Goal: Task Accomplishment & Management: Manage account settings

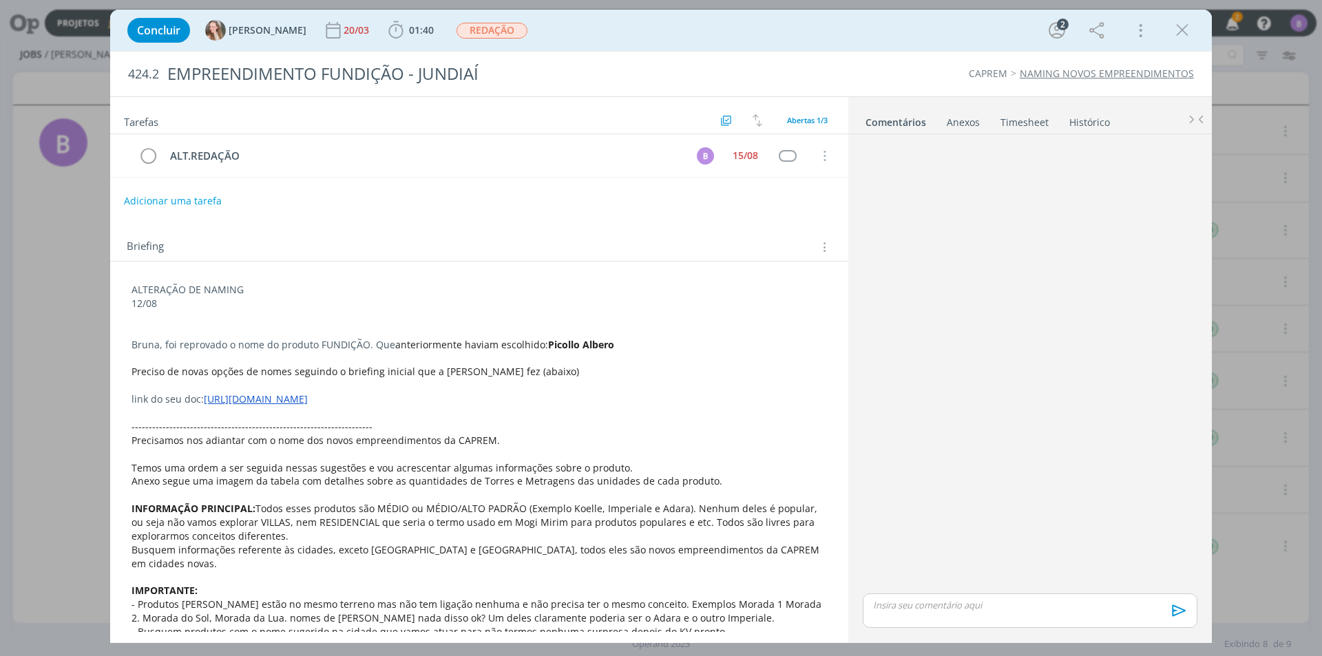
click at [308, 403] on link "[URL][DOMAIN_NAME]" at bounding box center [256, 398] width 104 height 13
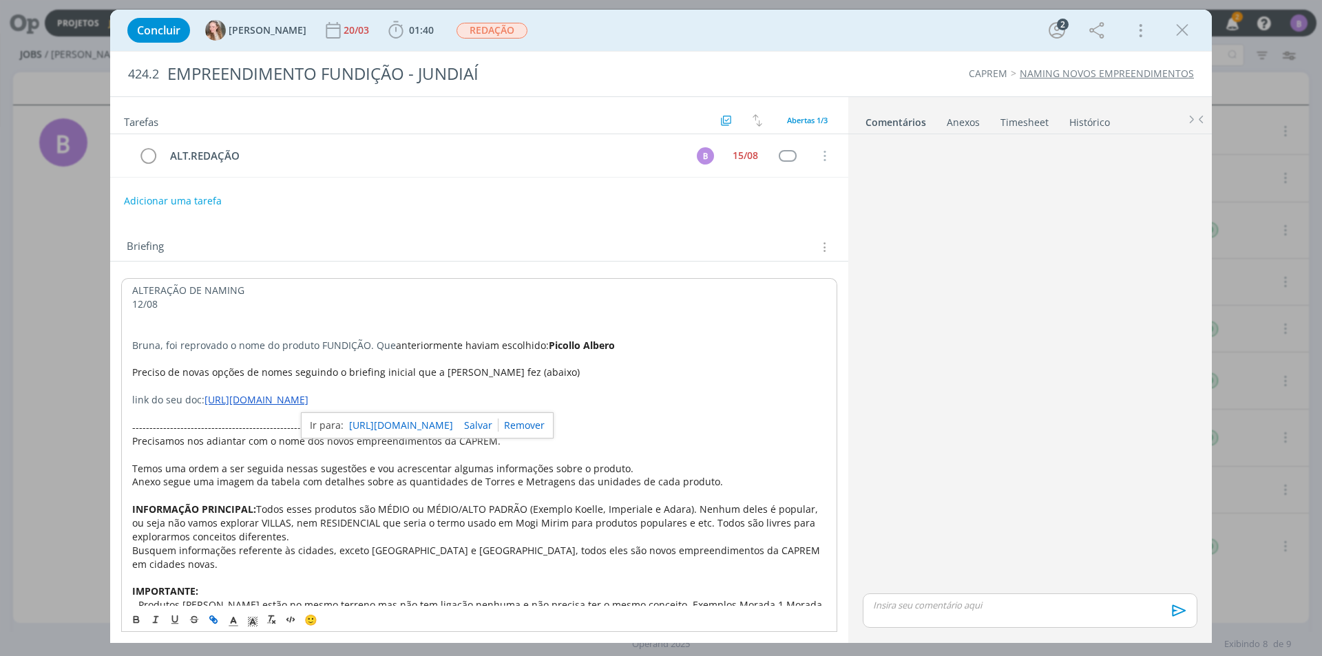
click at [664, 417] on p "dialog" at bounding box center [479, 414] width 694 height 14
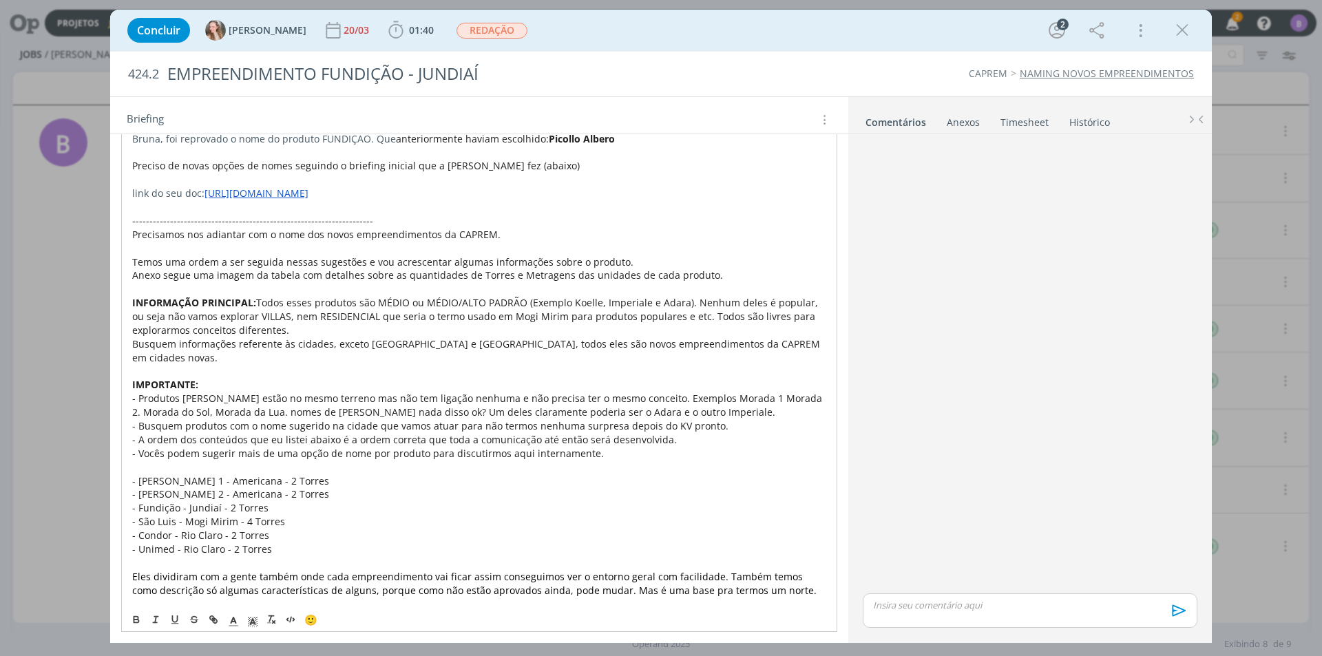
scroll to position [222, 0]
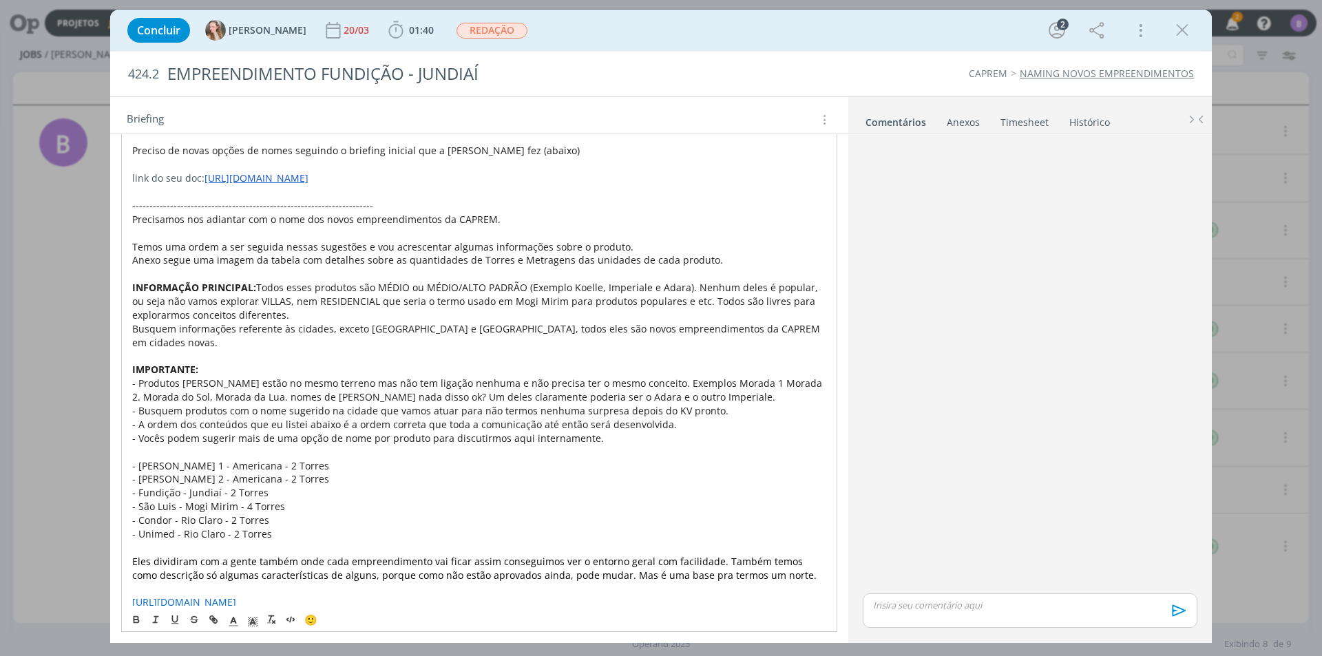
click at [379, 582] on p "dialog" at bounding box center [479, 589] width 694 height 14
click at [236, 596] on link "[URL][DOMAIN_NAME]" at bounding box center [184, 602] width 104 height 13
click at [387, 560] on link "[URL][DOMAIN_NAME]" at bounding box center [432, 562] width 104 height 18
click at [356, 500] on p "- São Luis - Mogi Mirim - 4 Torres" at bounding box center [479, 507] width 694 height 14
click at [308, 181] on link "[URL][DOMAIN_NAME]" at bounding box center [256, 177] width 104 height 13
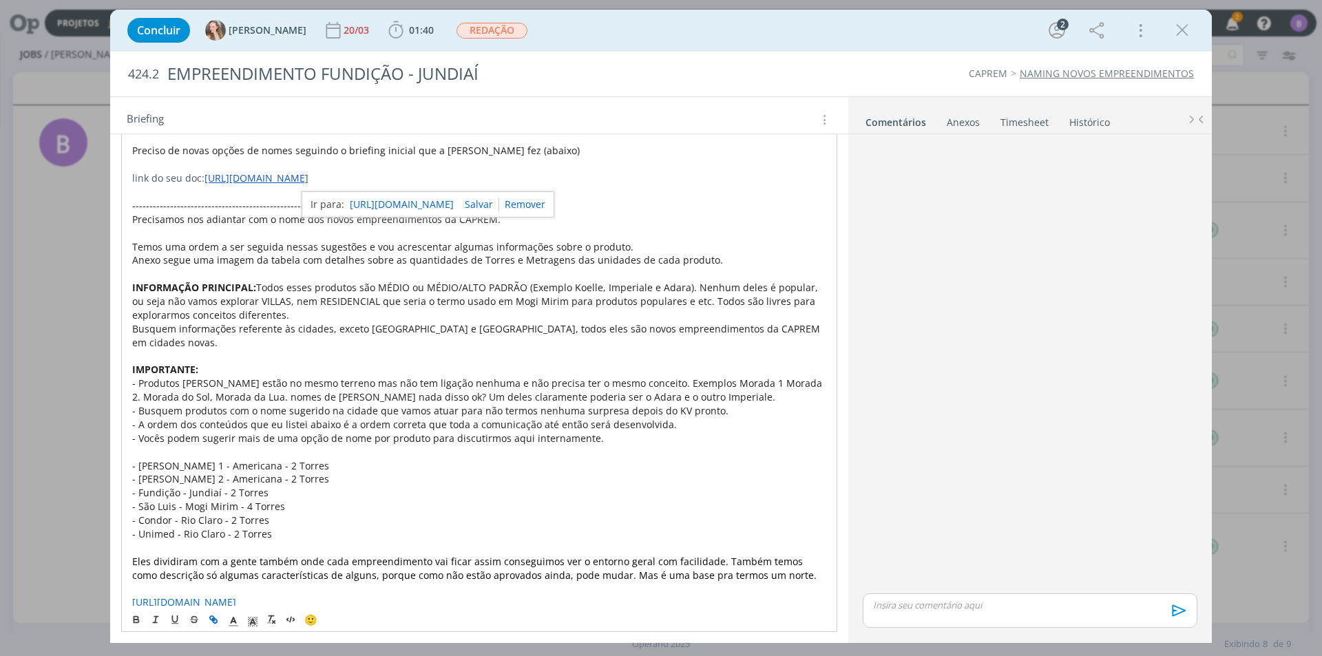
click at [432, 203] on link "[URL][DOMAIN_NAME]" at bounding box center [402, 205] width 104 height 18
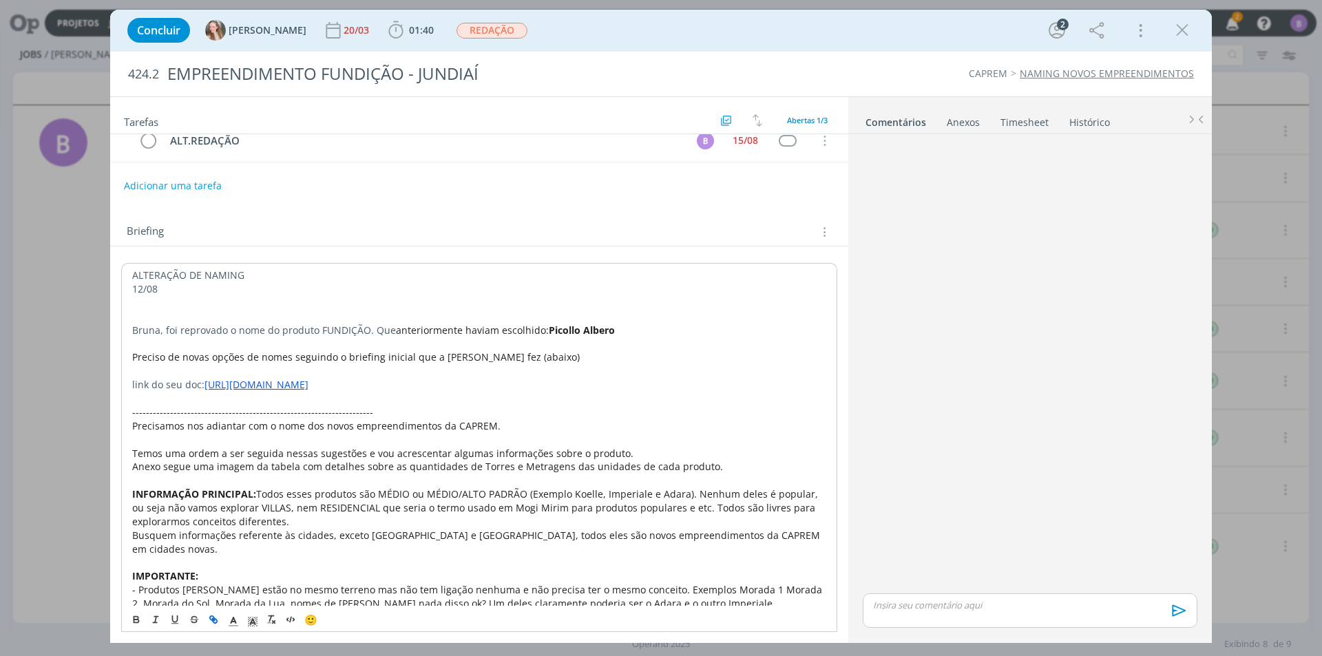
scroll to position [0, 0]
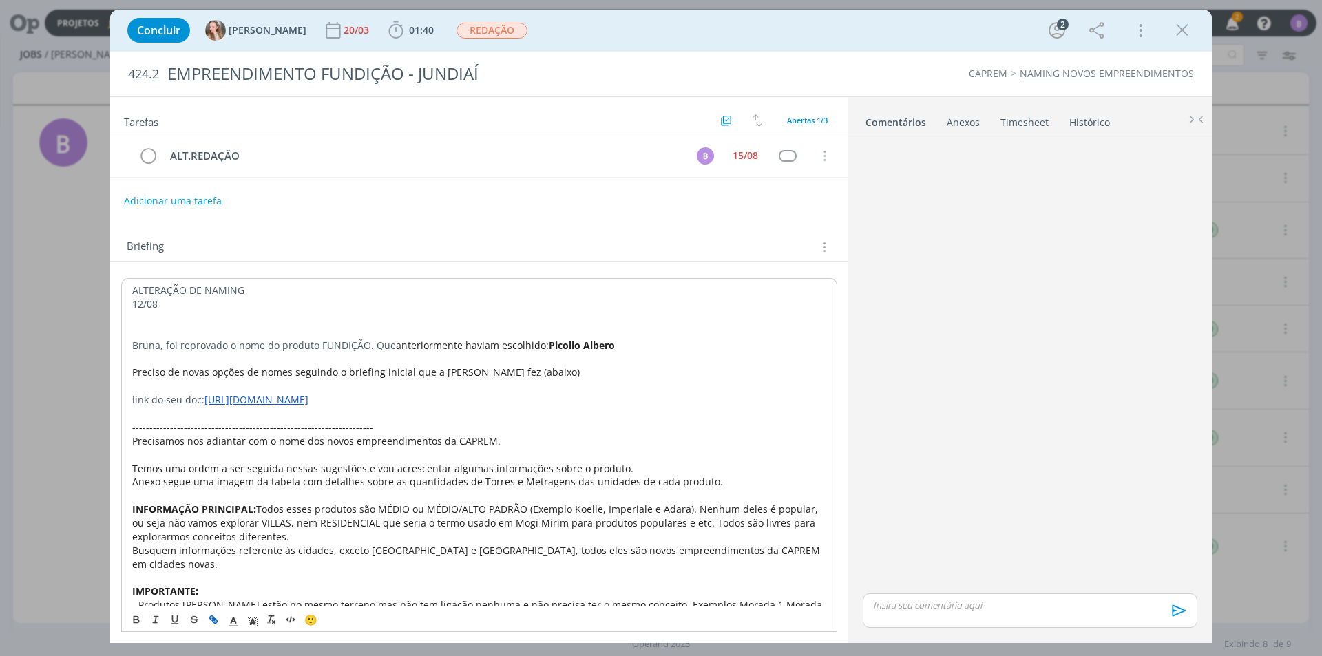
drag, startPoint x: 399, startPoint y: 316, endPoint x: 319, endPoint y: 322, distance: 80.8
click at [399, 317] on p "dialog" at bounding box center [479, 318] width 694 height 14
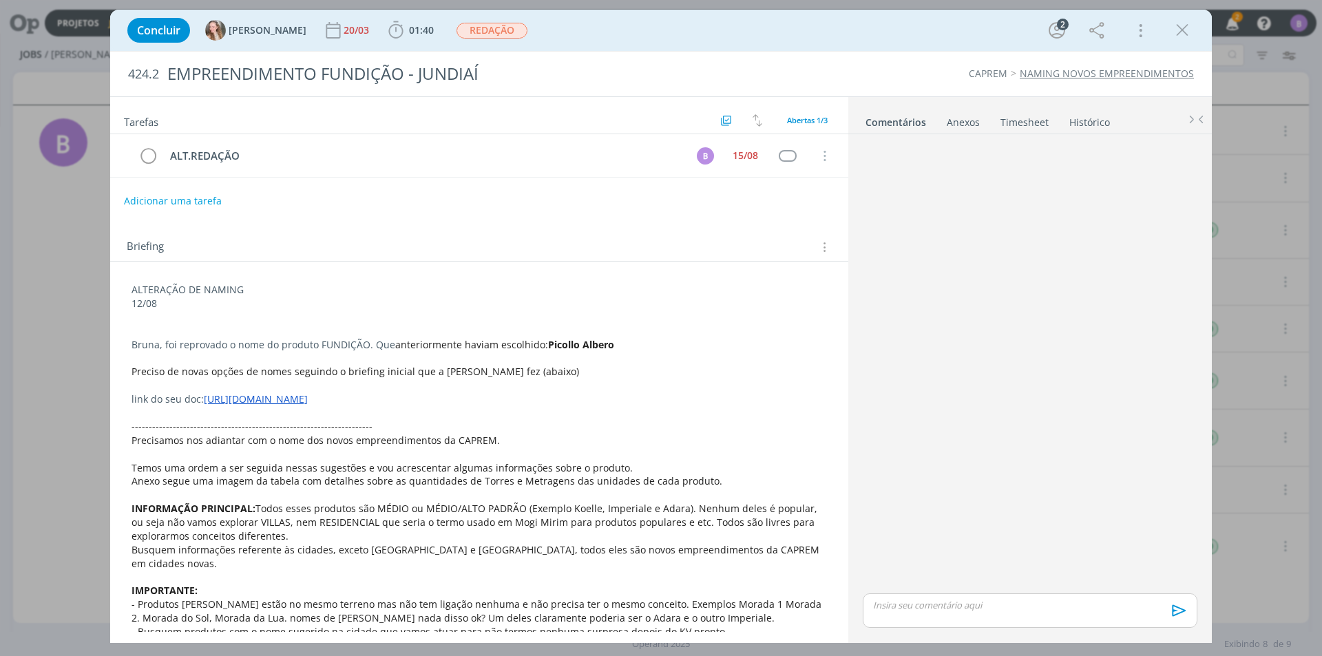
click at [1195, 21] on div "Concluir [PERSON_NAME] [DATE] 01:40 Iniciar Apontar Data * [DATE] Horas * 00:00…" at bounding box center [660, 30] width 1081 height 33
click at [1189, 29] on icon "dialog" at bounding box center [1182, 30] width 21 height 21
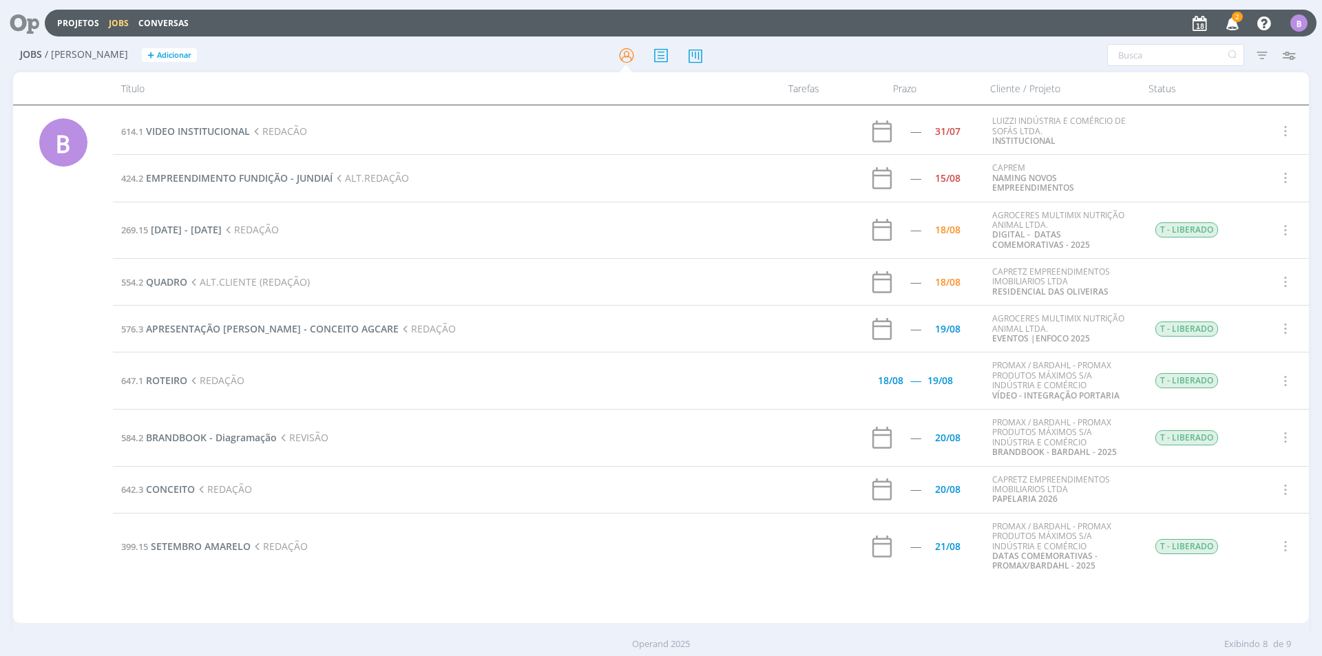
click at [1233, 21] on span "2" at bounding box center [1237, 17] width 11 height 10
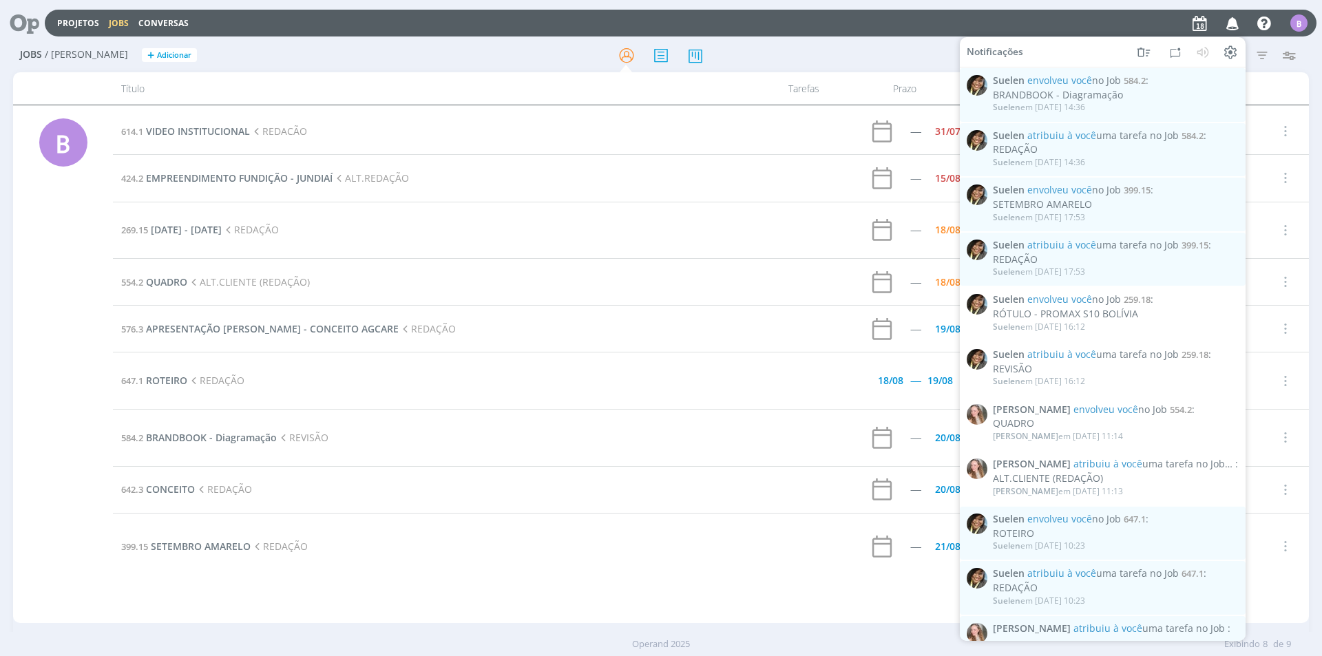
click at [1232, 21] on icon "button" at bounding box center [1233, 22] width 24 height 23
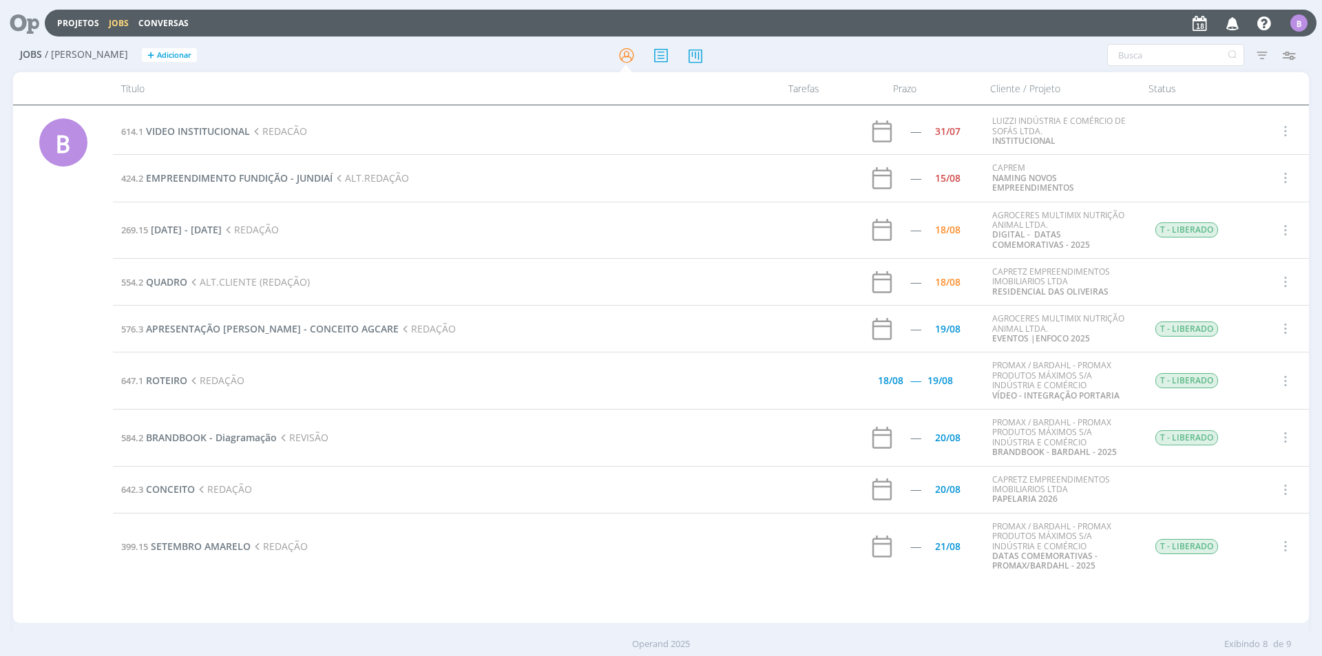
click at [209, 171] on td "424.2 EMPREENDIMENTO FUNDIÇÃO - JUNDIAÍ ALT.REDAÇÃO" at bounding box center [438, 178] width 651 height 47
click at [211, 182] on span "EMPREENDIMENTO FUNDIÇÃO - JUNDIAÍ" at bounding box center [239, 177] width 187 height 13
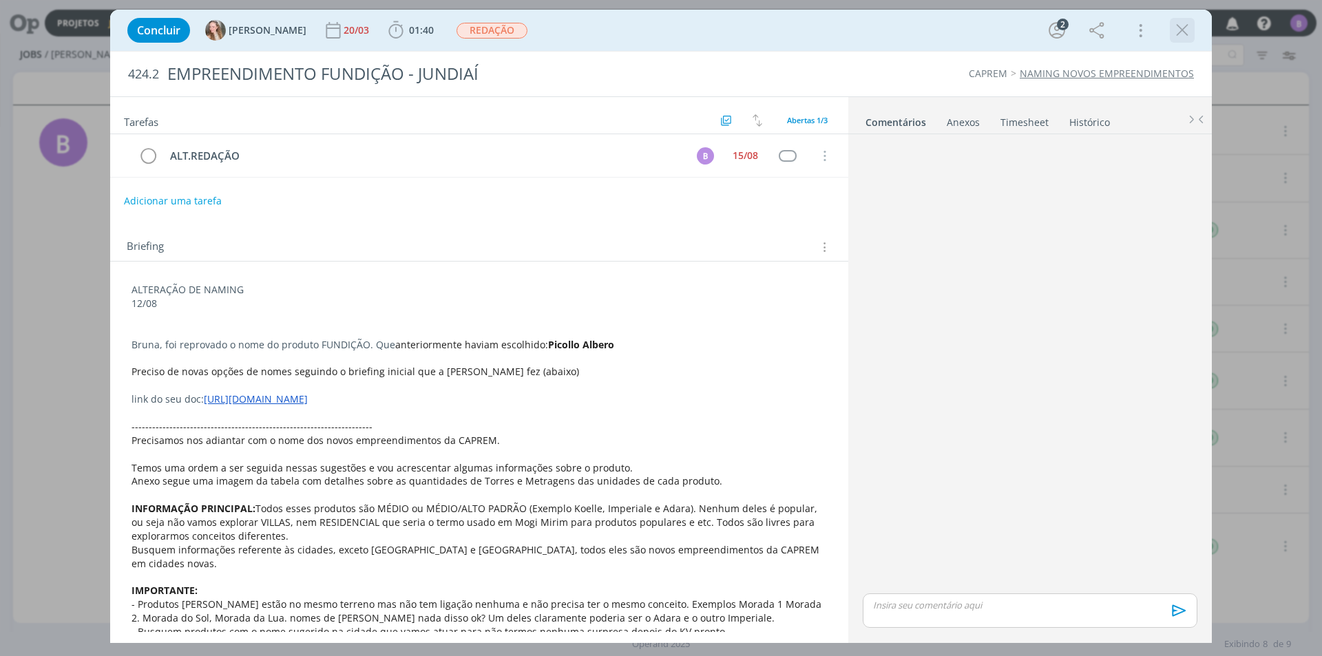
click at [1173, 25] on icon "dialog" at bounding box center [1182, 30] width 21 height 21
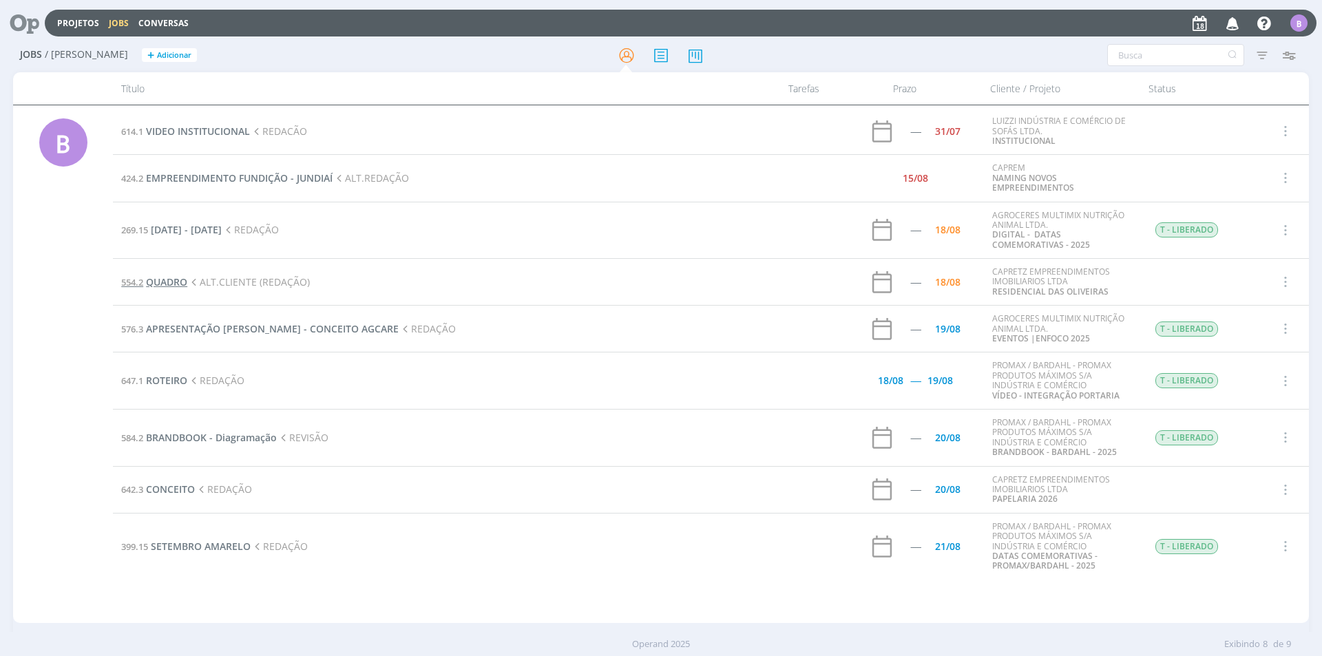
click at [178, 281] on span "QUADRO" at bounding box center [166, 281] width 41 height 13
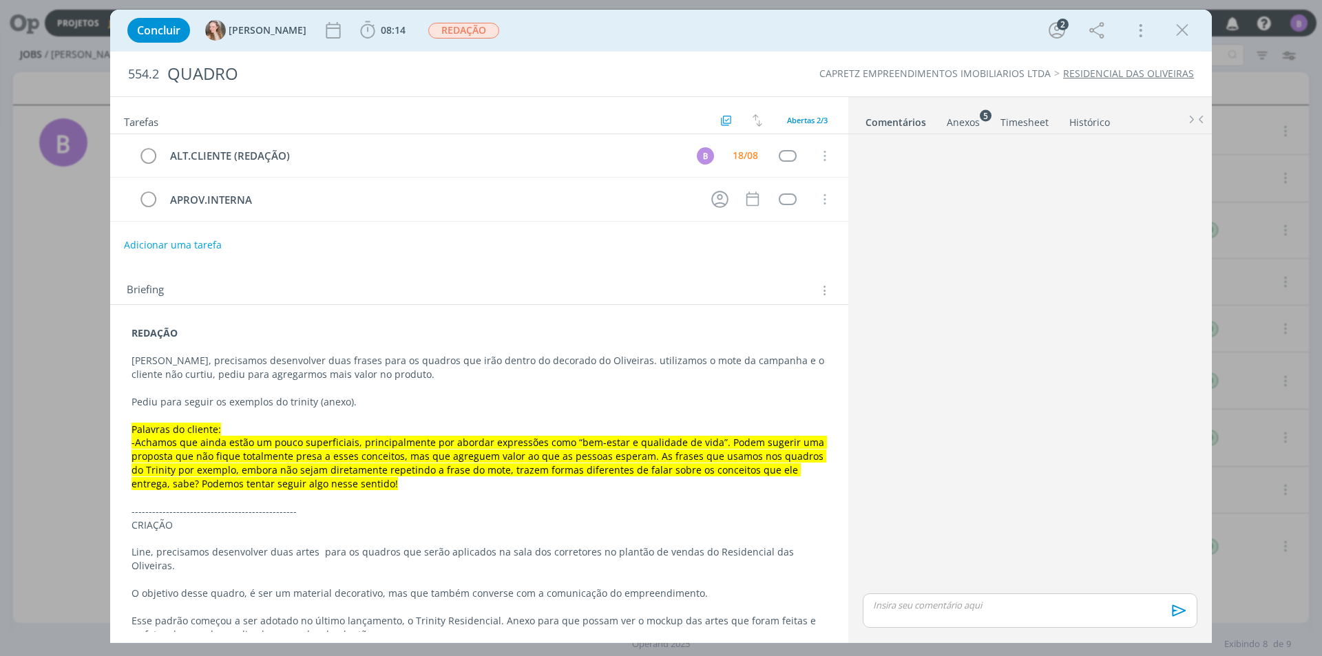
click at [456, 317] on div "REDAÇÃO Bruna, precisamos desenvolver duas frases para os quadros que irão dent…" at bounding box center [479, 540] width 738 height 470
drag, startPoint x: 907, startPoint y: 238, endPoint x: 984, endPoint y: 151, distance: 115.6
click at [907, 235] on div "dialog" at bounding box center [1030, 365] width 346 height 451
click at [1041, 124] on link "Timesheet" at bounding box center [1025, 119] width 50 height 20
click at [947, 125] on div "Anexos 5" at bounding box center [961, 123] width 33 height 14
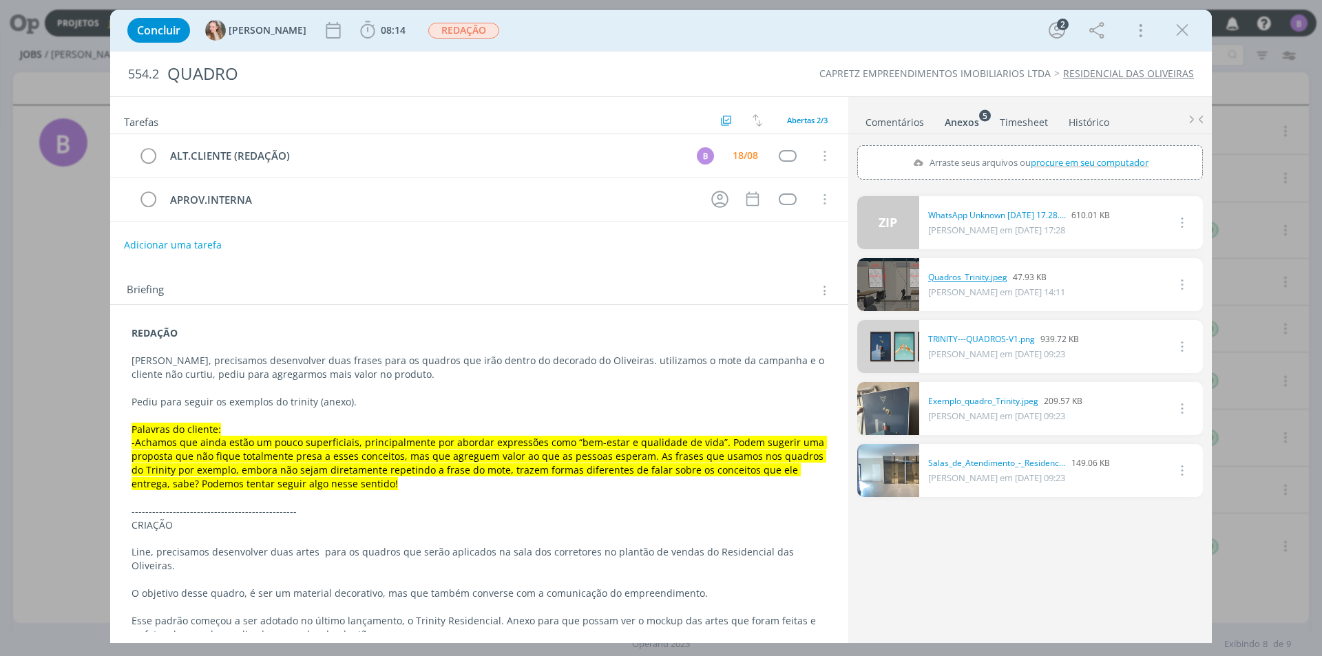
click at [963, 277] on link "Quadros_Trinity.jpeg" at bounding box center [967, 277] width 79 height 12
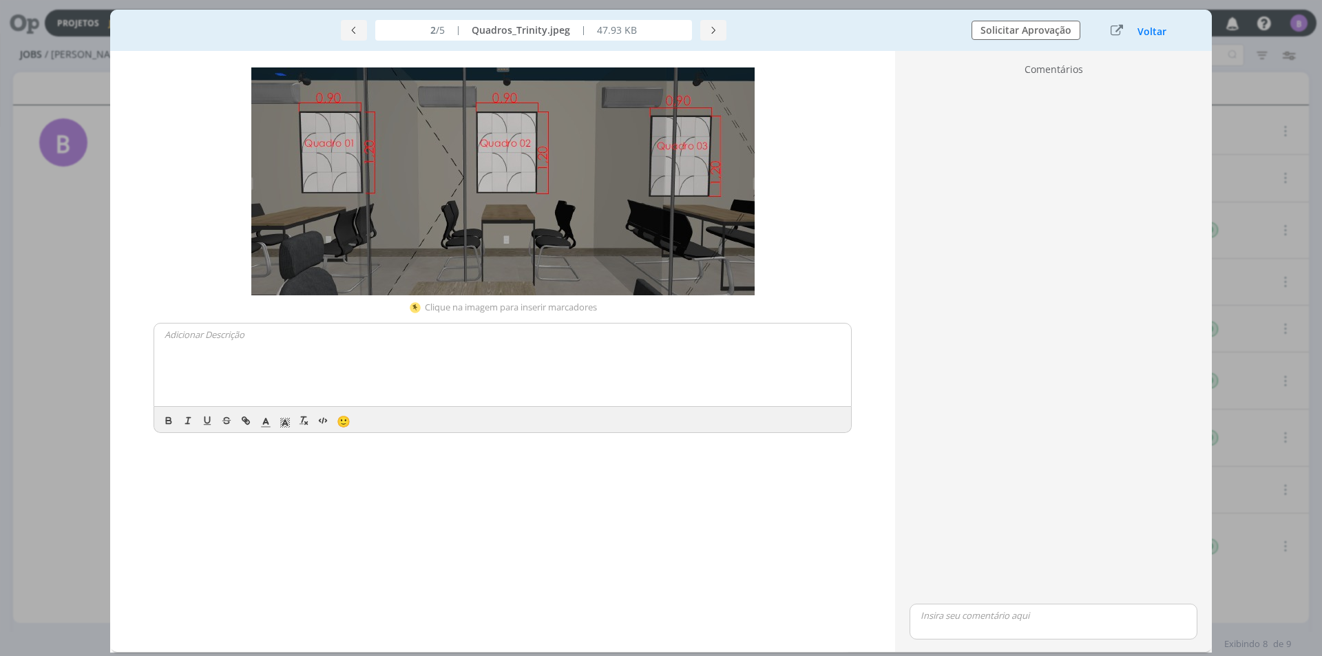
click at [700, 34] on div "2 /5 | Quadros_Trinity.jpeg | 47.93 KB" at bounding box center [533, 30] width 833 height 21
click at [713, 28] on icon "dialog" at bounding box center [713, 30] width 10 height 10
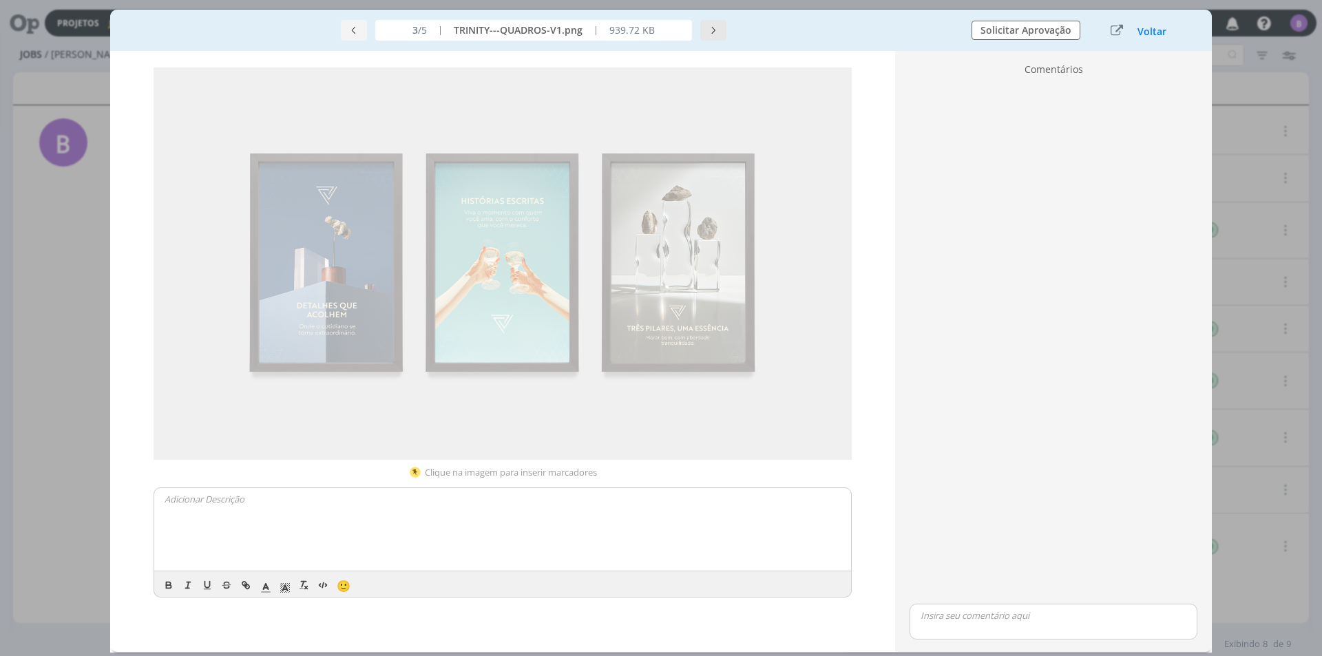
click at [717, 28] on icon "dialog" at bounding box center [713, 30] width 10 height 10
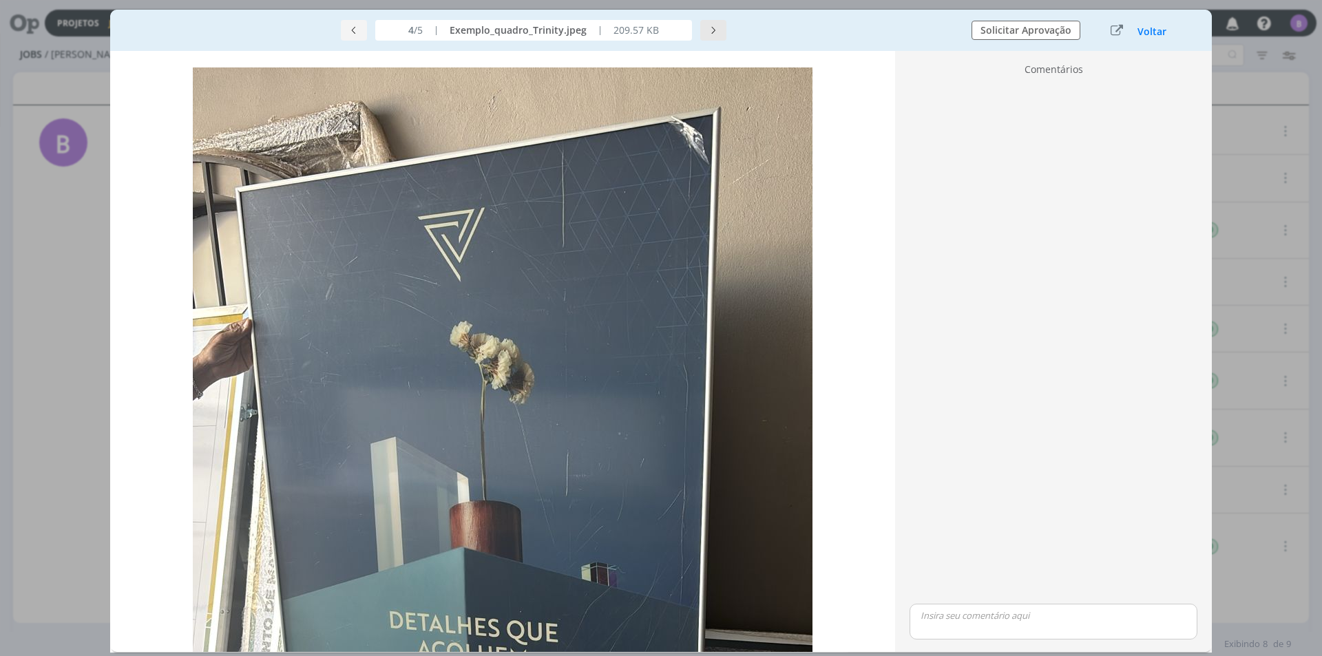
click at [711, 31] on icon "dialog" at bounding box center [713, 30] width 10 height 10
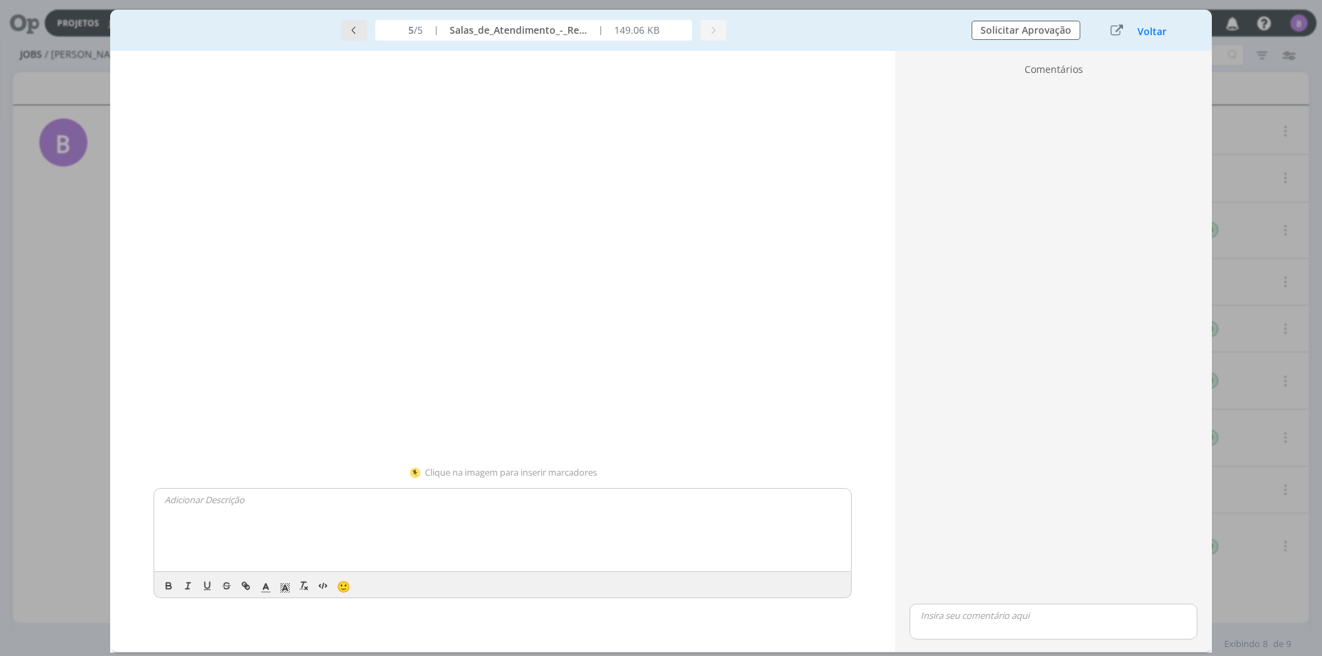
click at [357, 36] on button "dialog" at bounding box center [354, 30] width 26 height 21
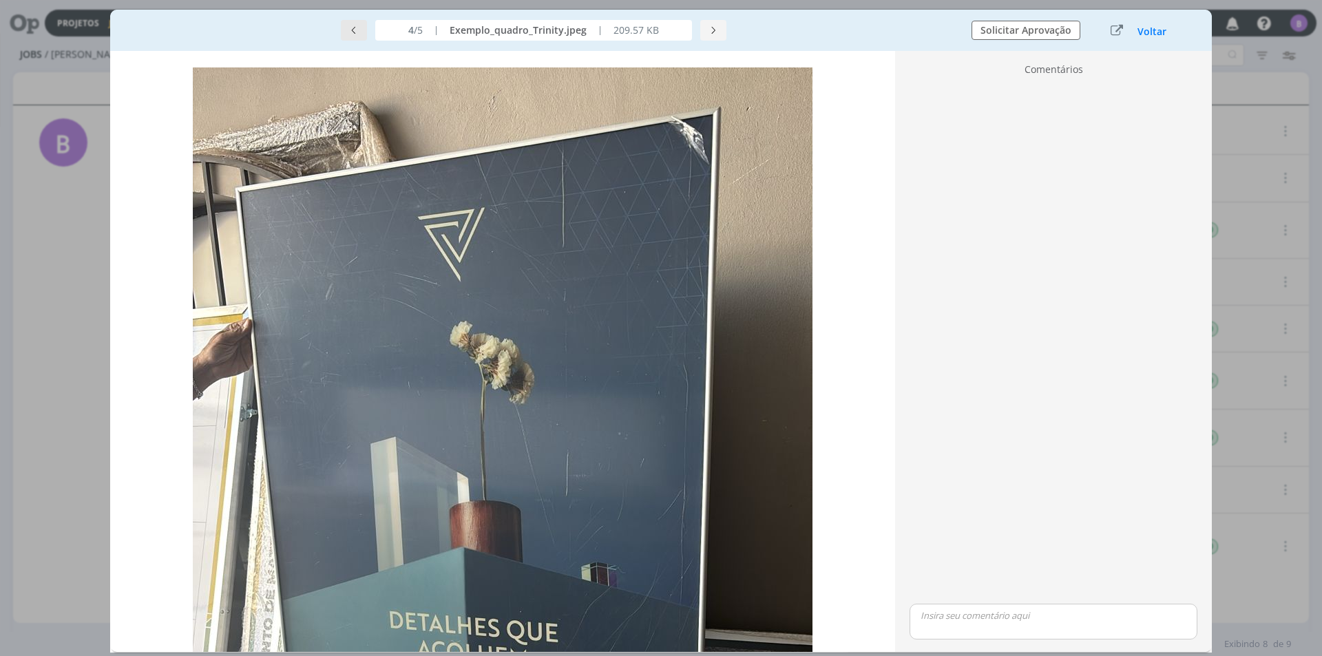
click at [357, 36] on button "dialog" at bounding box center [354, 30] width 26 height 21
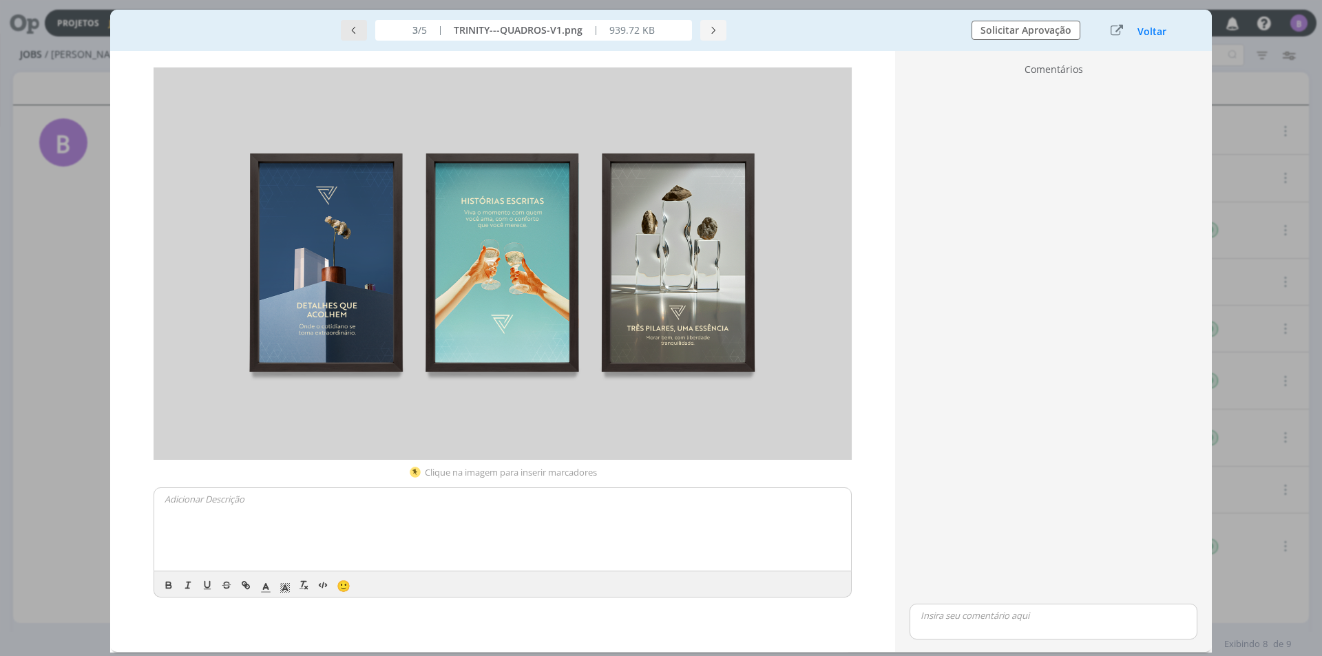
click at [357, 36] on button "dialog" at bounding box center [354, 30] width 26 height 21
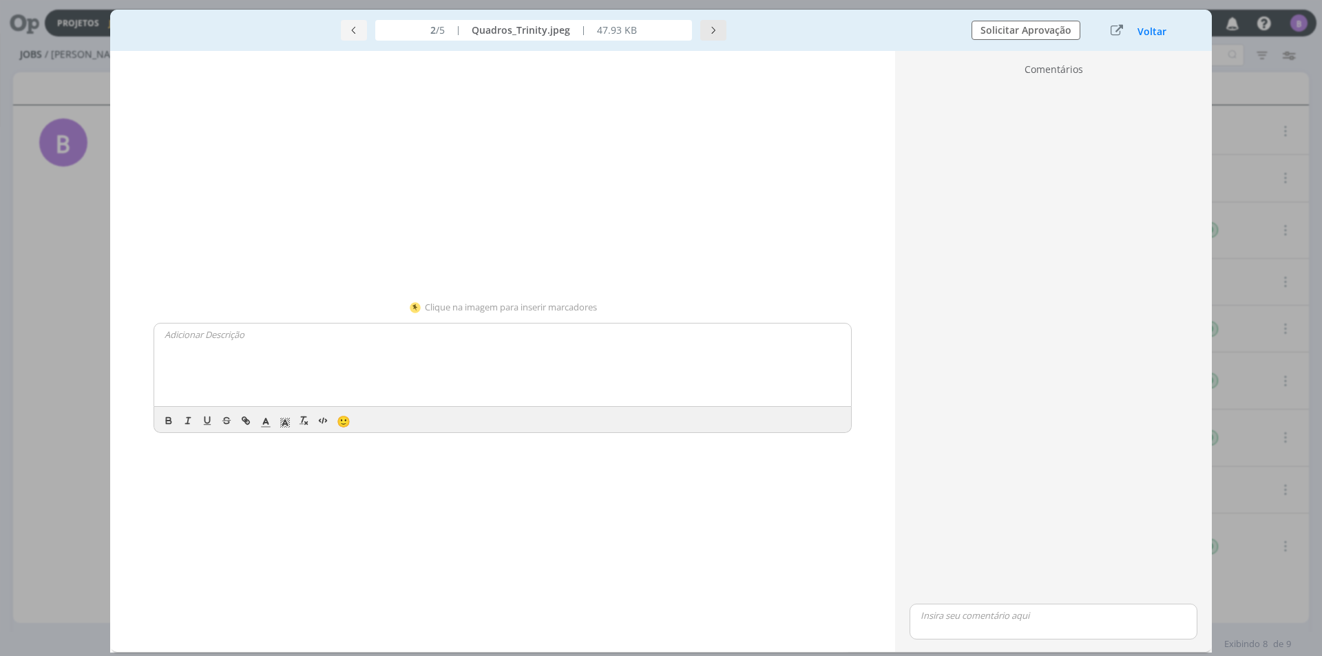
click at [721, 29] on button "dialog" at bounding box center [713, 30] width 26 height 21
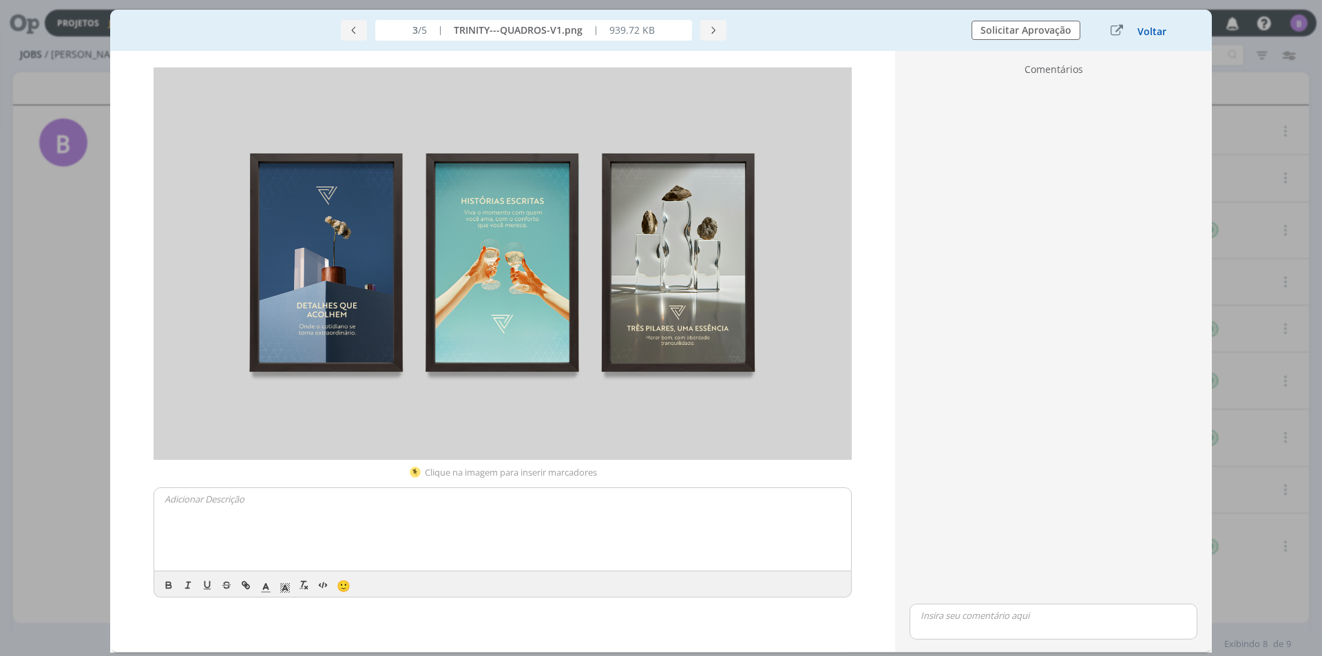
click at [1153, 33] on button "Voltar" at bounding box center [1152, 31] width 30 height 11
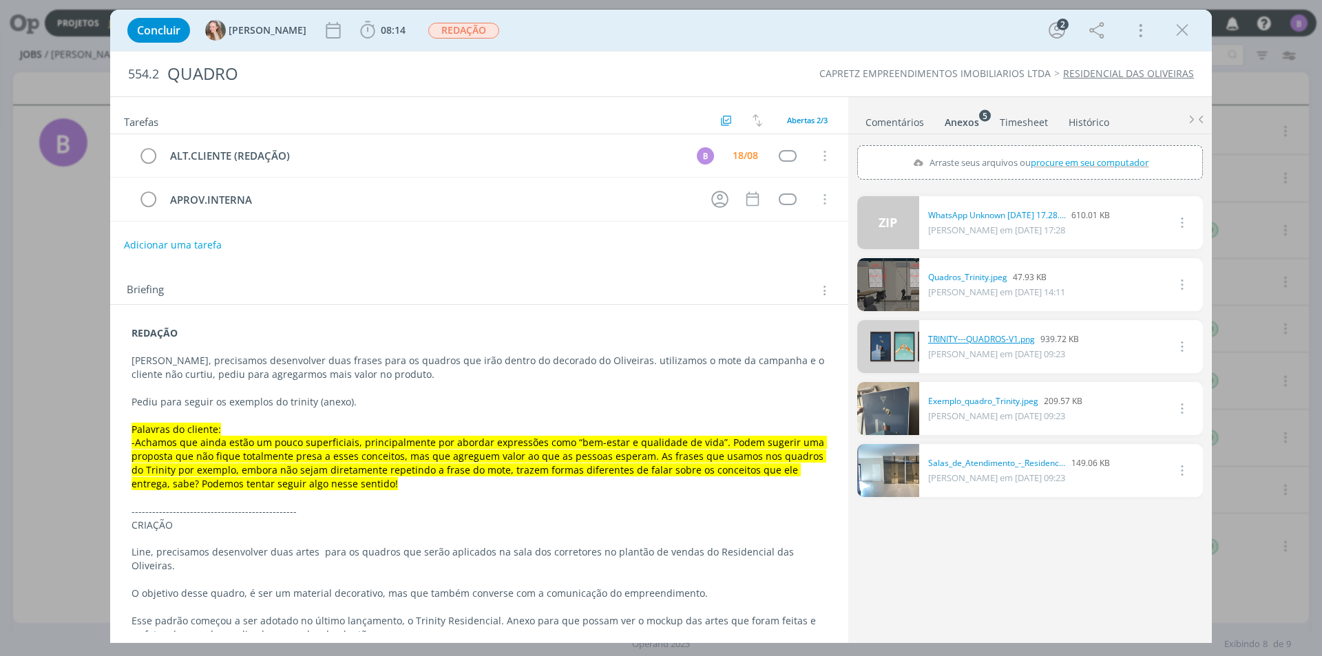
click at [967, 335] on link "TRINITY---QUADROS-V1.png" at bounding box center [981, 339] width 107 height 12
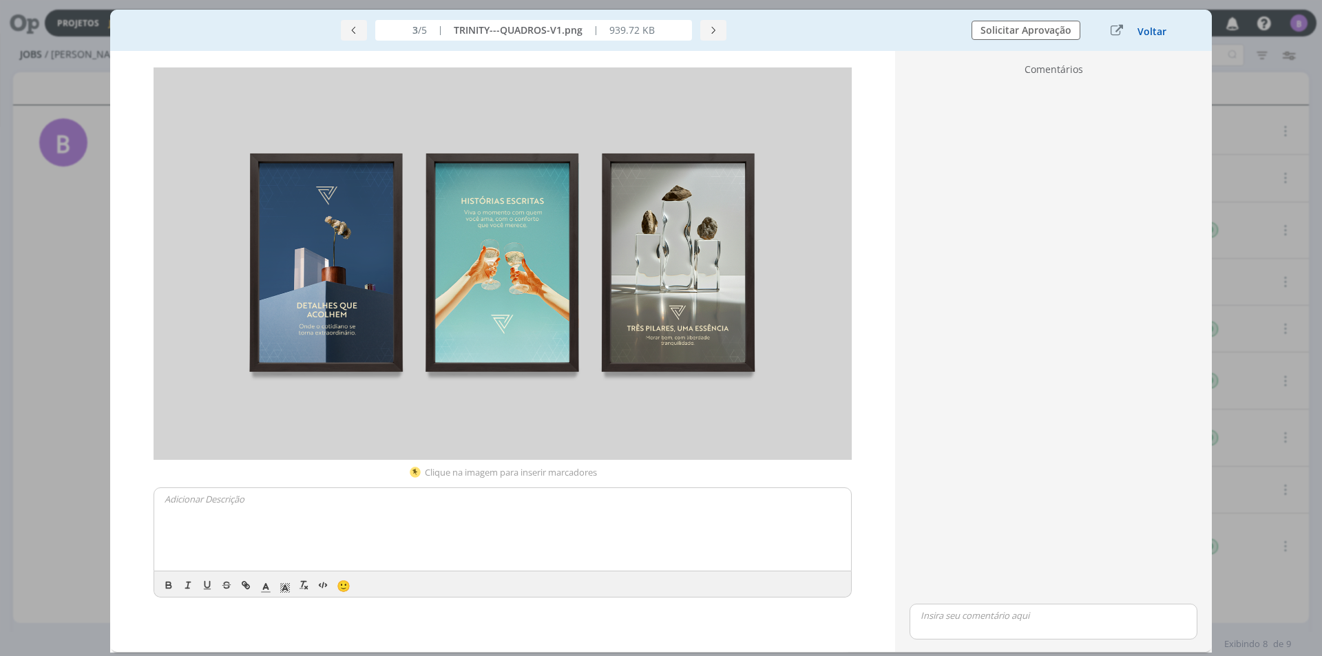
click at [1142, 35] on button "Voltar" at bounding box center [1152, 31] width 30 height 11
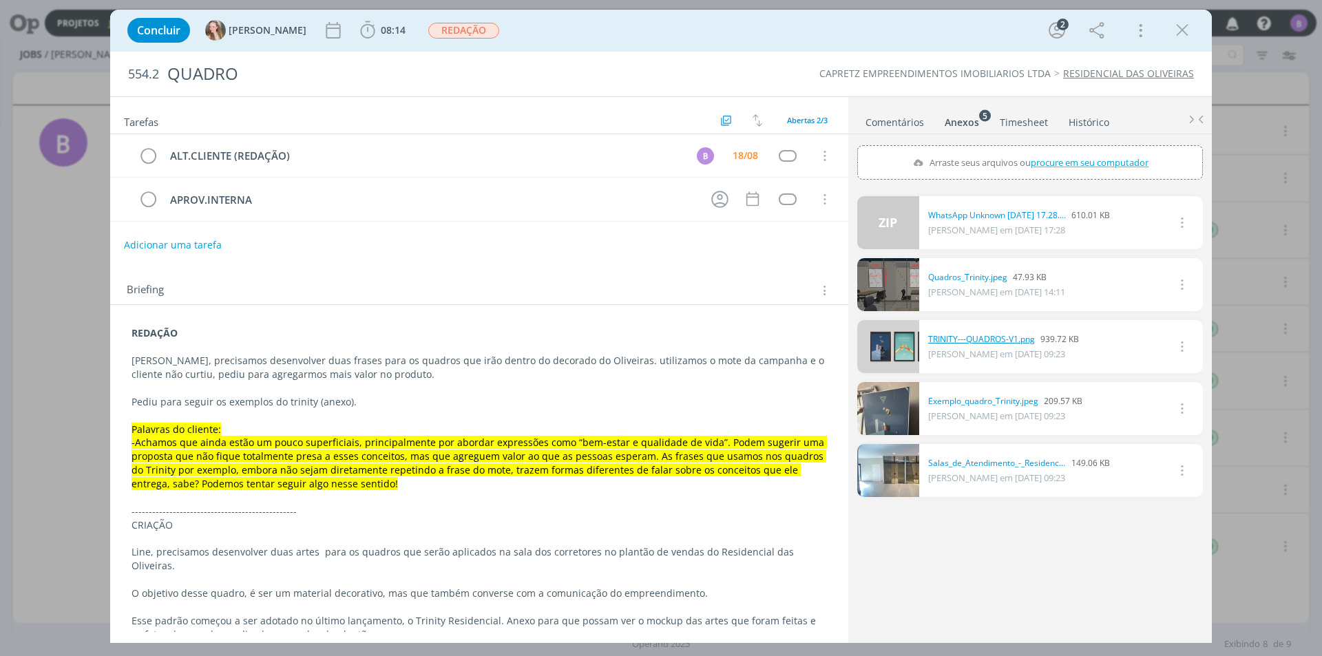
click at [949, 333] on link "TRINITY---QUADROS-V1.png" at bounding box center [981, 339] width 107 height 12
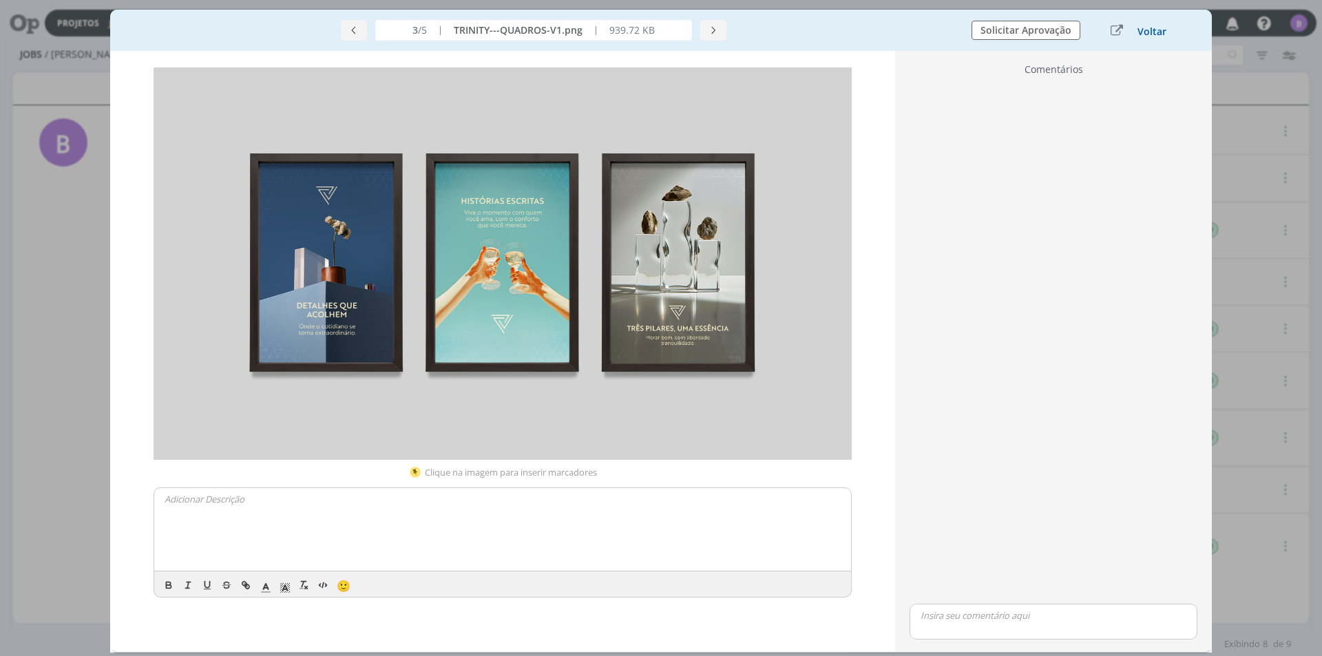
click at [1152, 31] on button "Voltar" at bounding box center [1152, 31] width 30 height 11
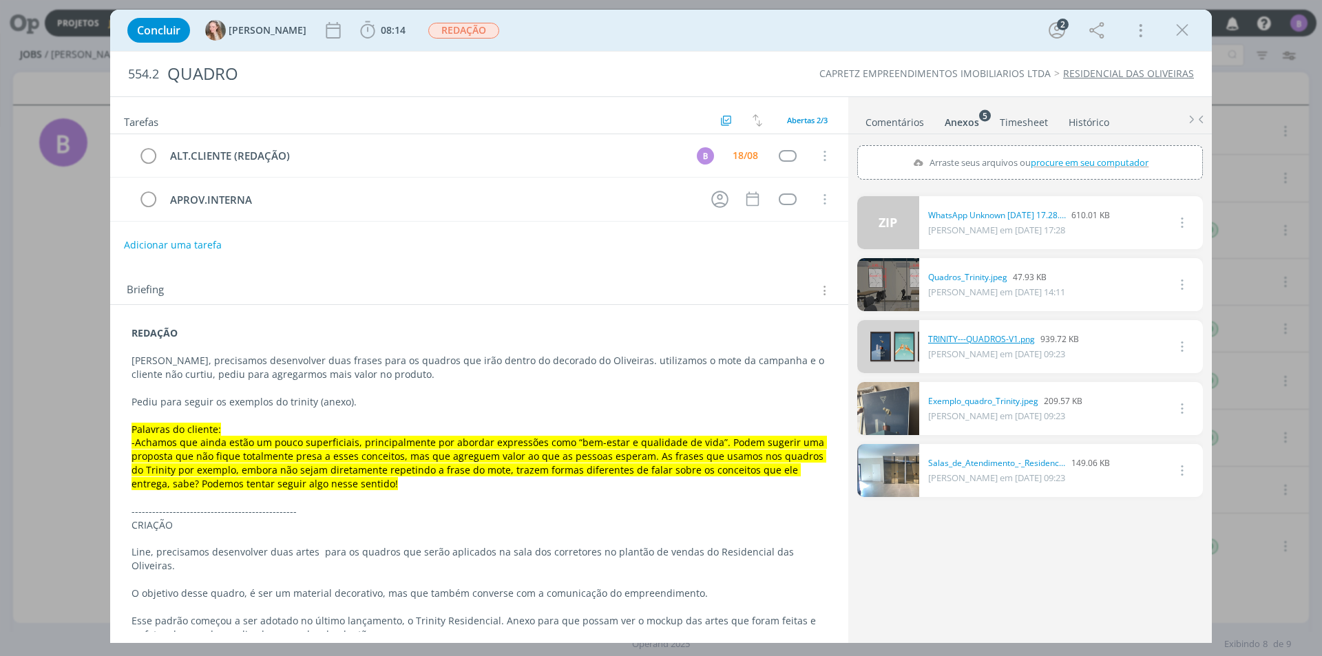
click at [989, 337] on link "TRINITY---QUADROS-V1.png" at bounding box center [981, 339] width 107 height 12
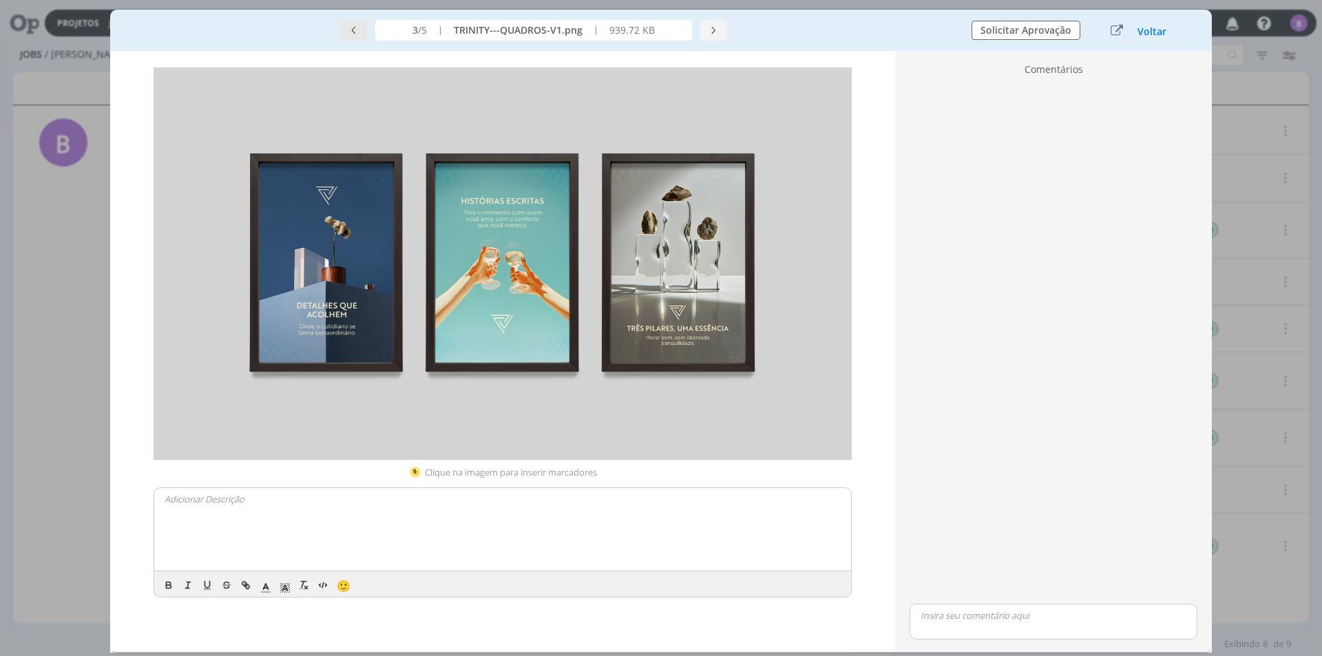
click at [360, 29] on button "dialog" at bounding box center [354, 30] width 26 height 21
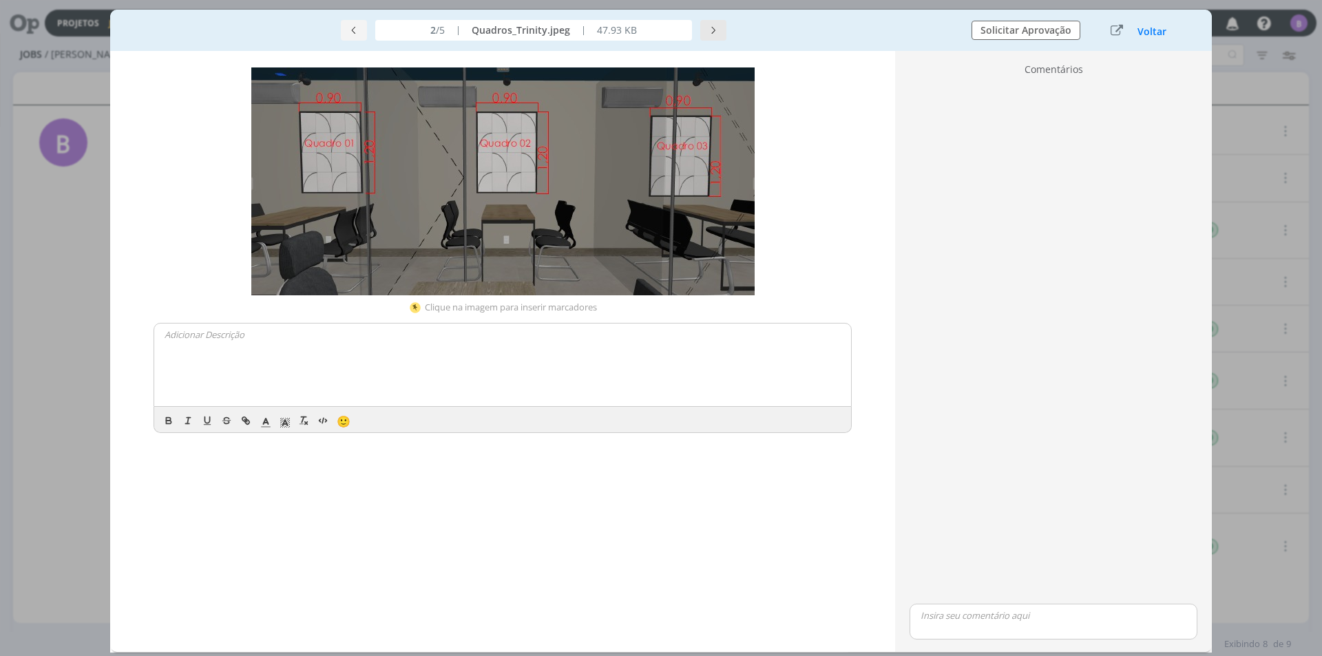
click at [717, 23] on button "dialog" at bounding box center [713, 30] width 26 height 21
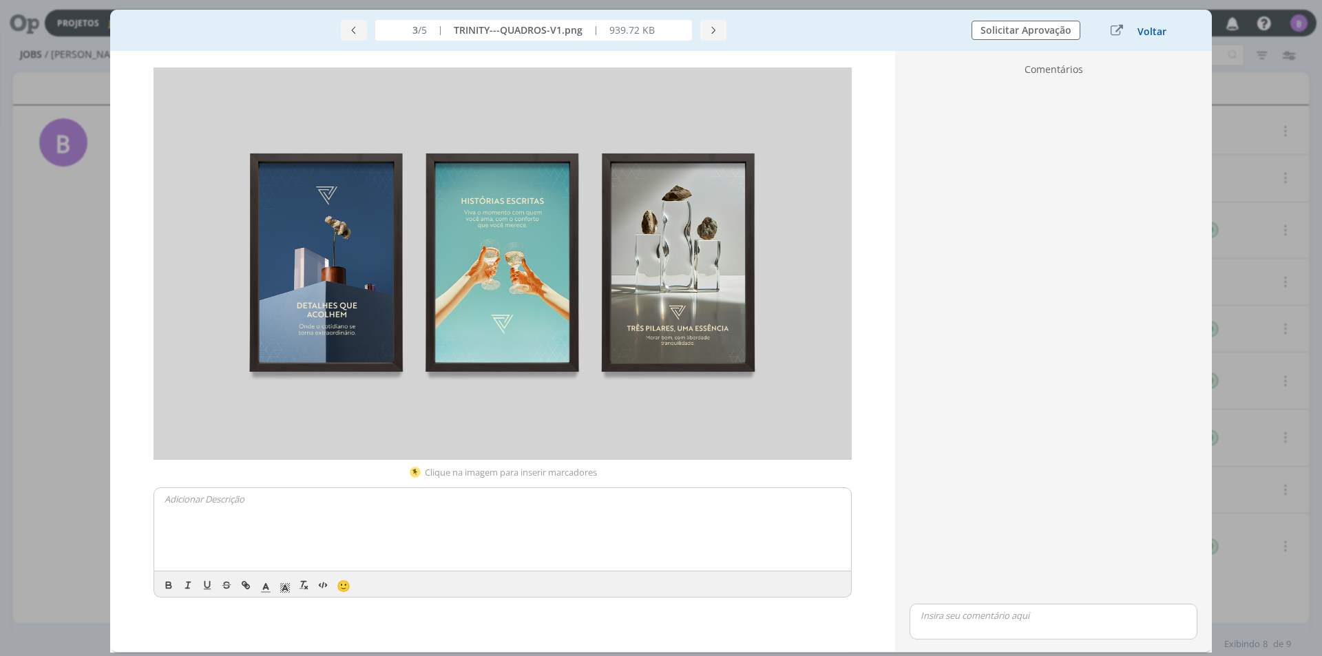
click at [1153, 27] on button "Voltar" at bounding box center [1152, 31] width 30 height 11
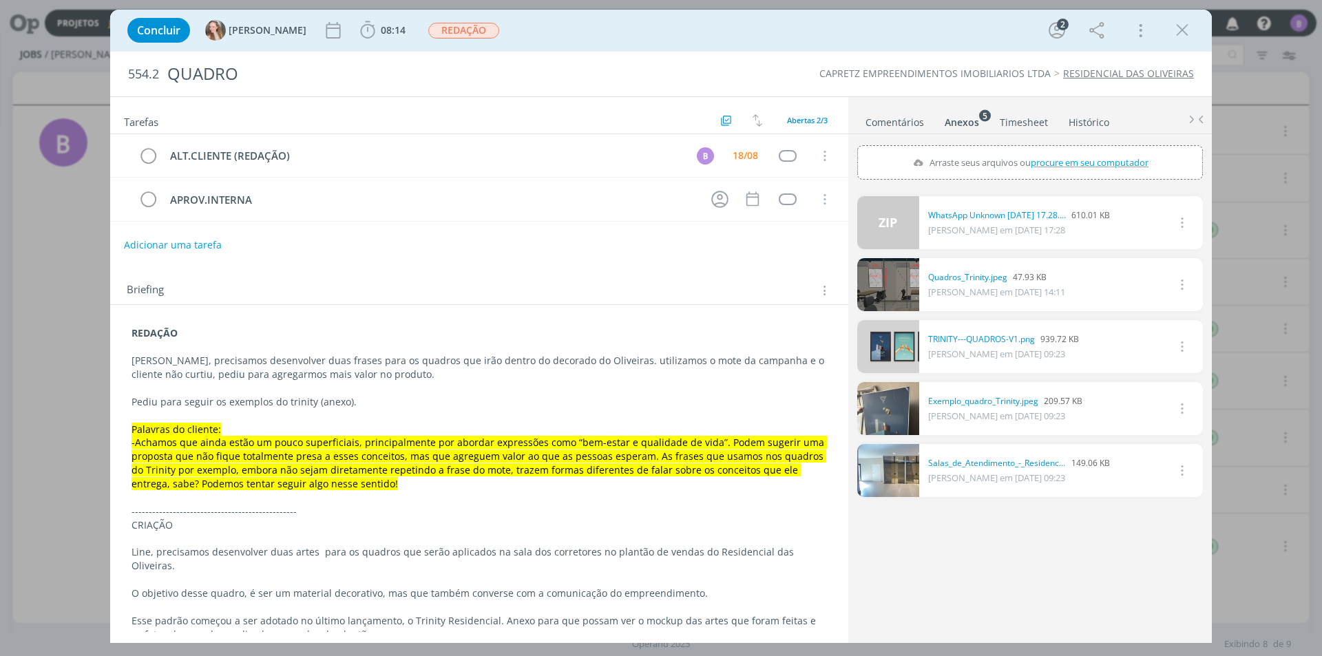
click at [889, 123] on link "Comentários" at bounding box center [895, 119] width 60 height 20
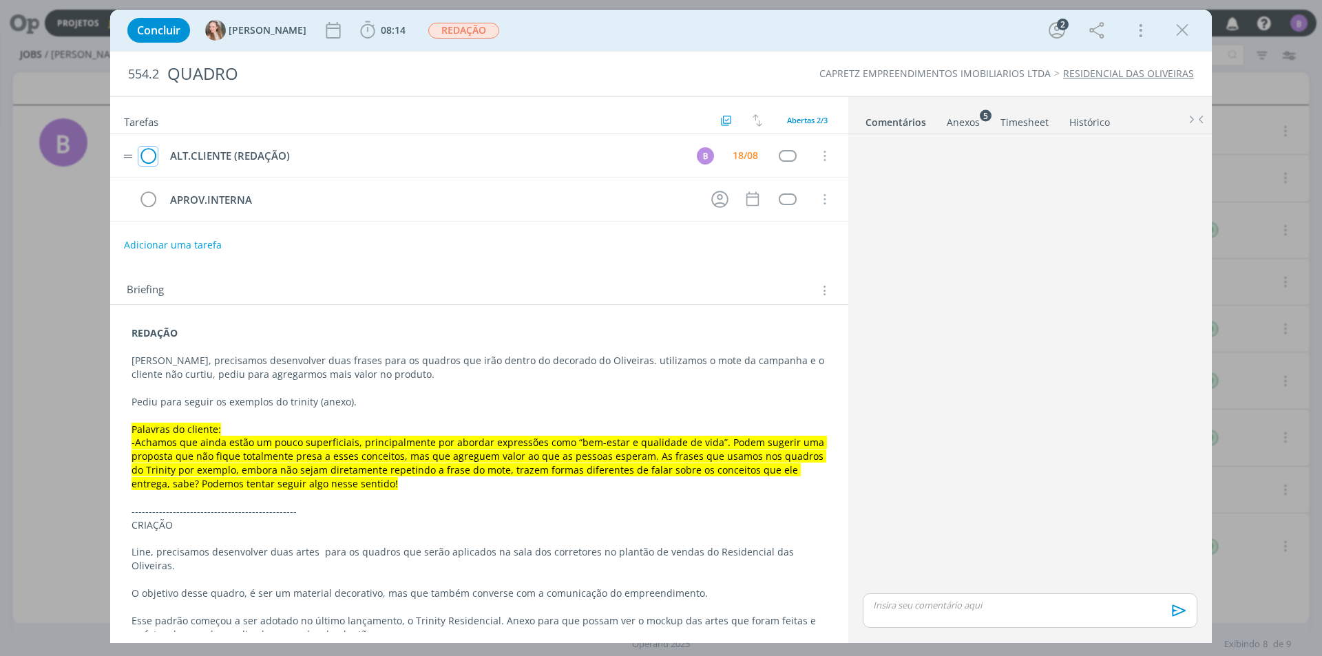
click at [148, 154] on icon "dialog" at bounding box center [147, 156] width 19 height 21
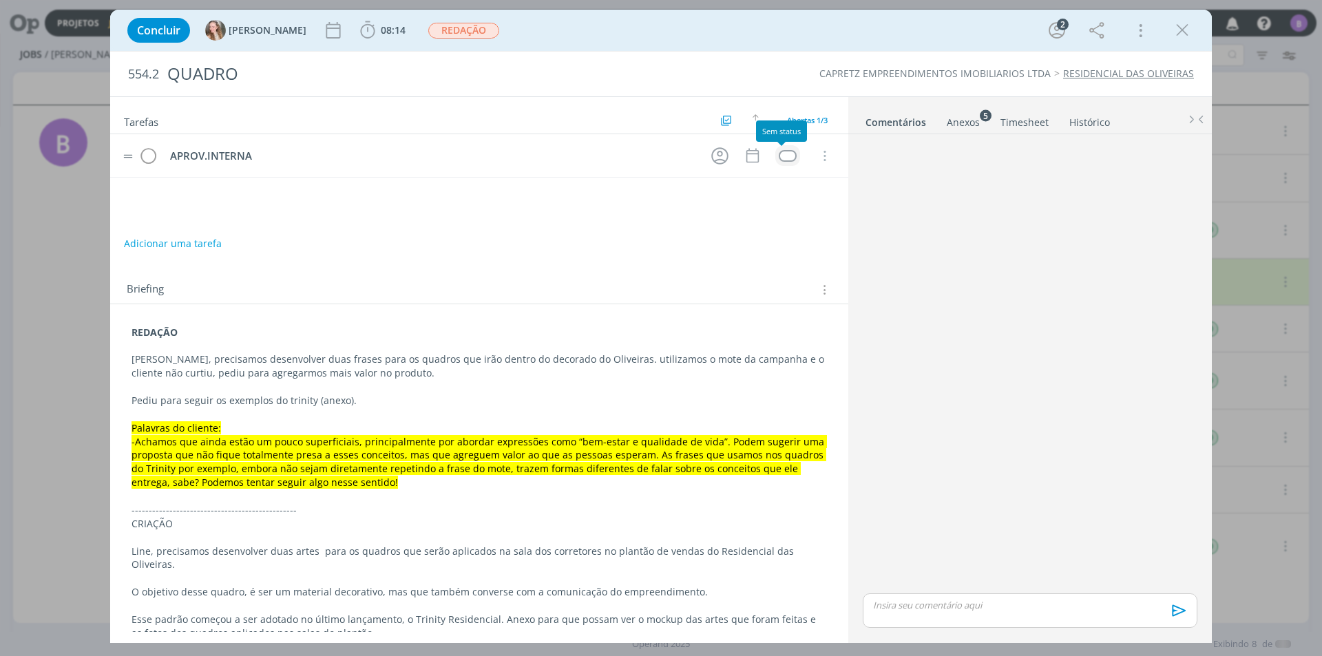
click at [788, 152] on div "dialog" at bounding box center [787, 156] width 17 height 12
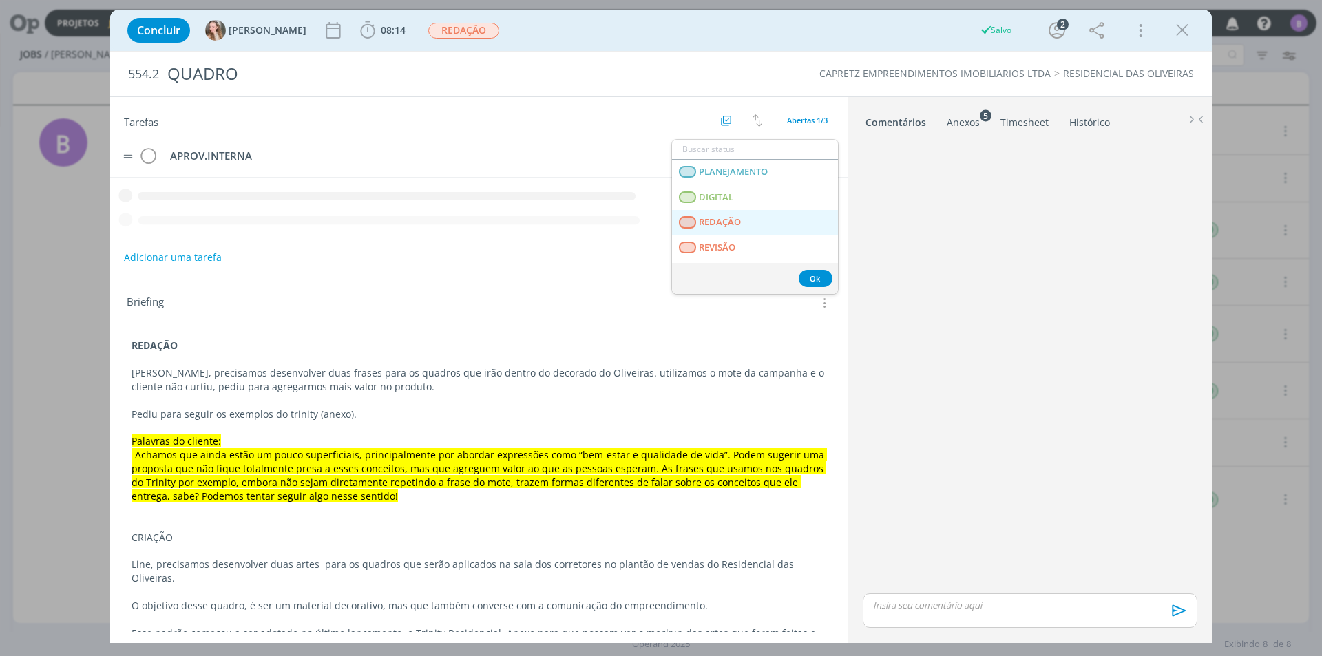
scroll to position [344, 0]
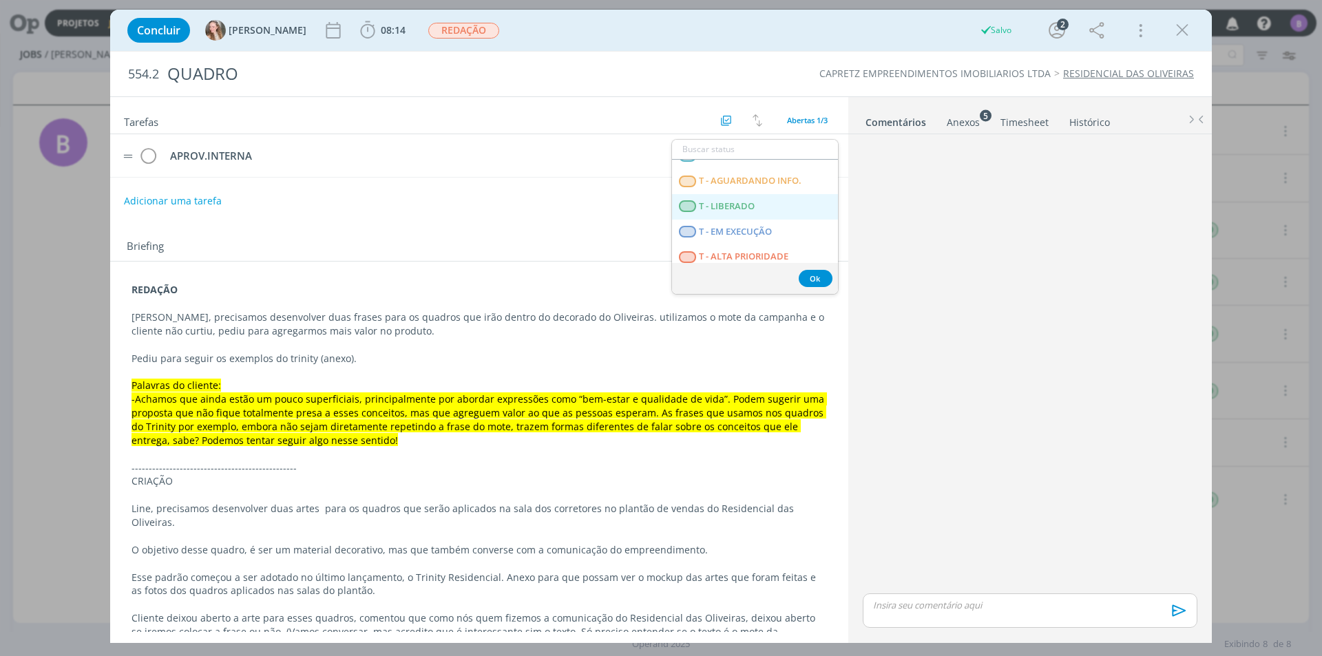
drag, startPoint x: 762, startPoint y: 213, endPoint x: 646, endPoint y: 155, distance: 130.2
click at [761, 213] on LIBERADO "T - LIBERADO" at bounding box center [755, 206] width 166 height 25
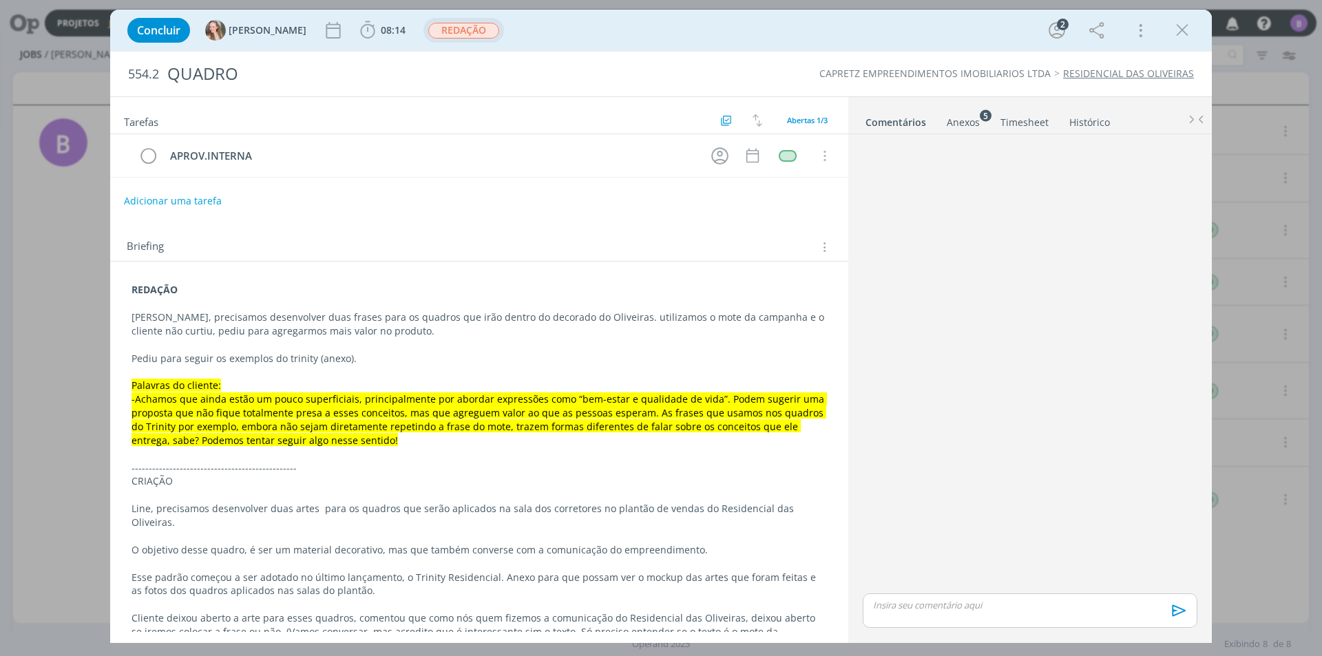
click at [428, 34] on span "REDAÇÃO" at bounding box center [463, 31] width 71 height 16
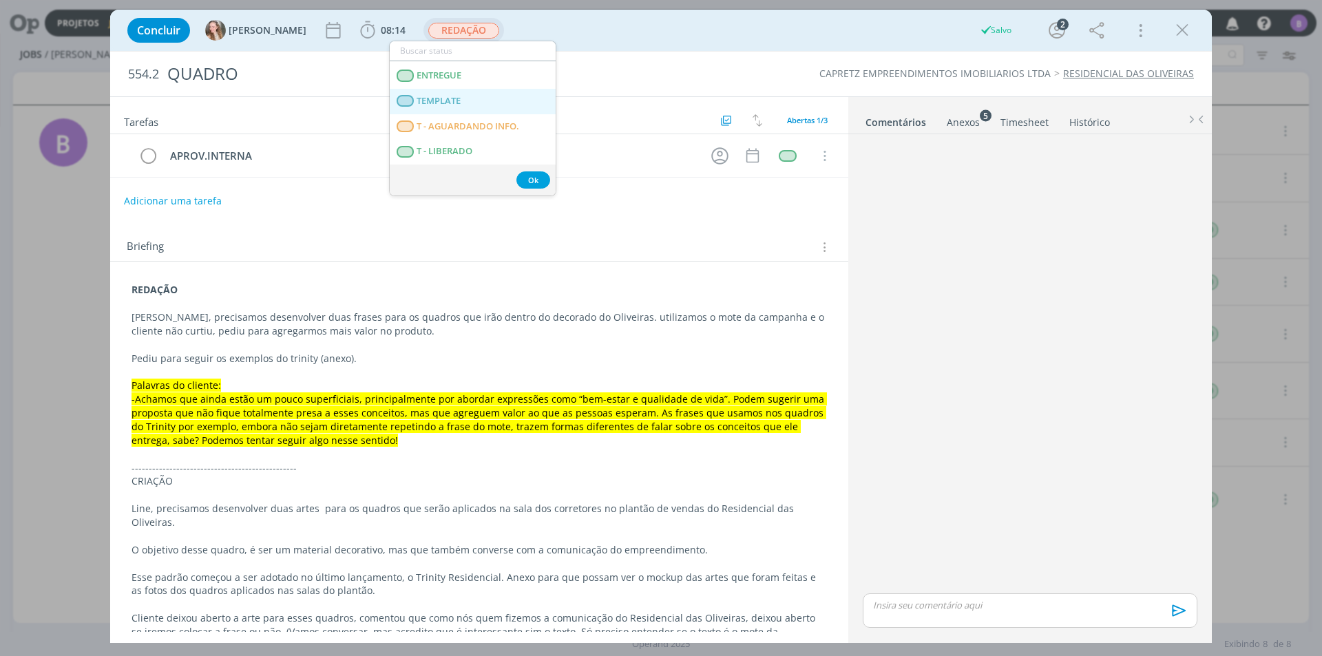
scroll to position [207, 0]
click at [474, 63] on span "APROVAÇÃO INTERNA" at bounding box center [464, 68] width 94 height 11
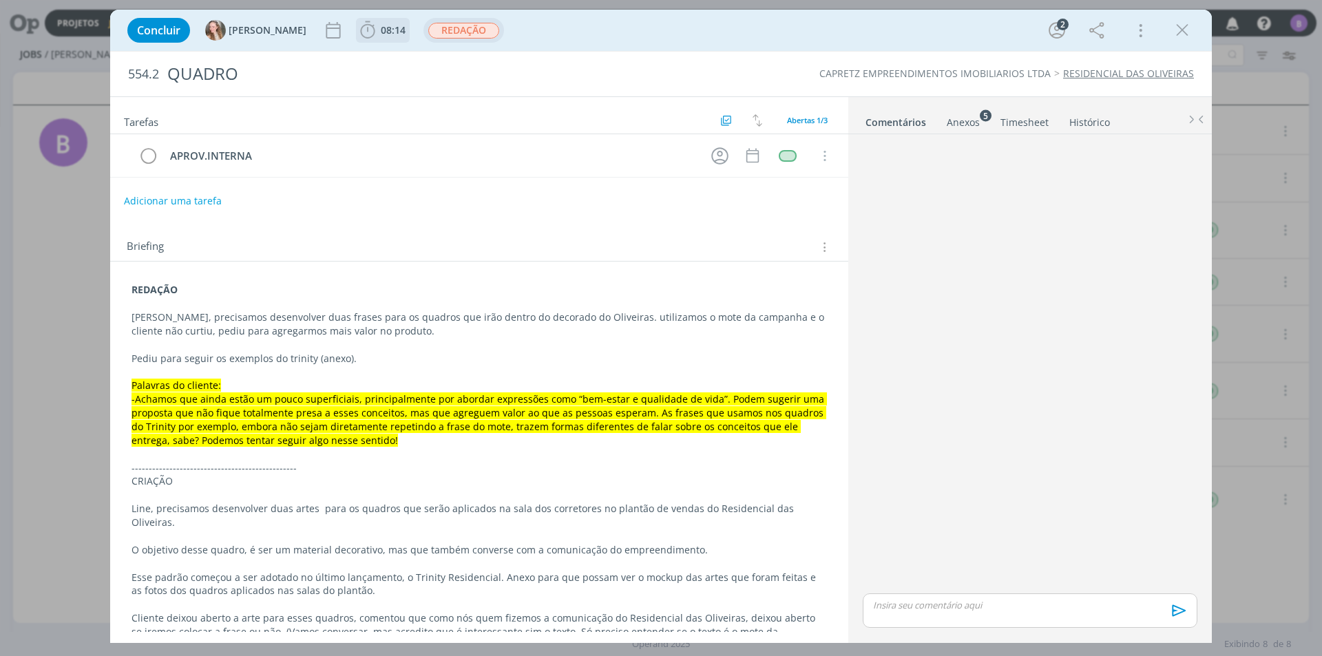
click at [357, 39] on span "08:14" at bounding box center [382, 30] width 51 height 21
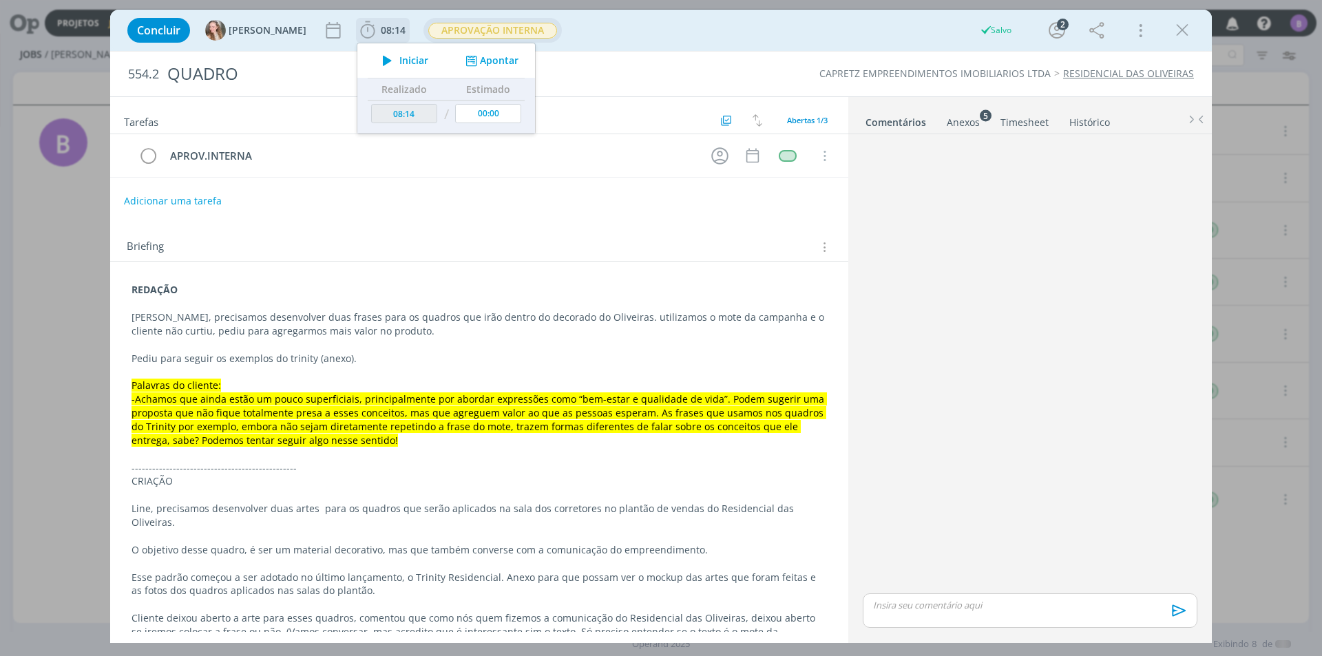
click at [467, 60] on button "Apontar" at bounding box center [490, 61] width 57 height 14
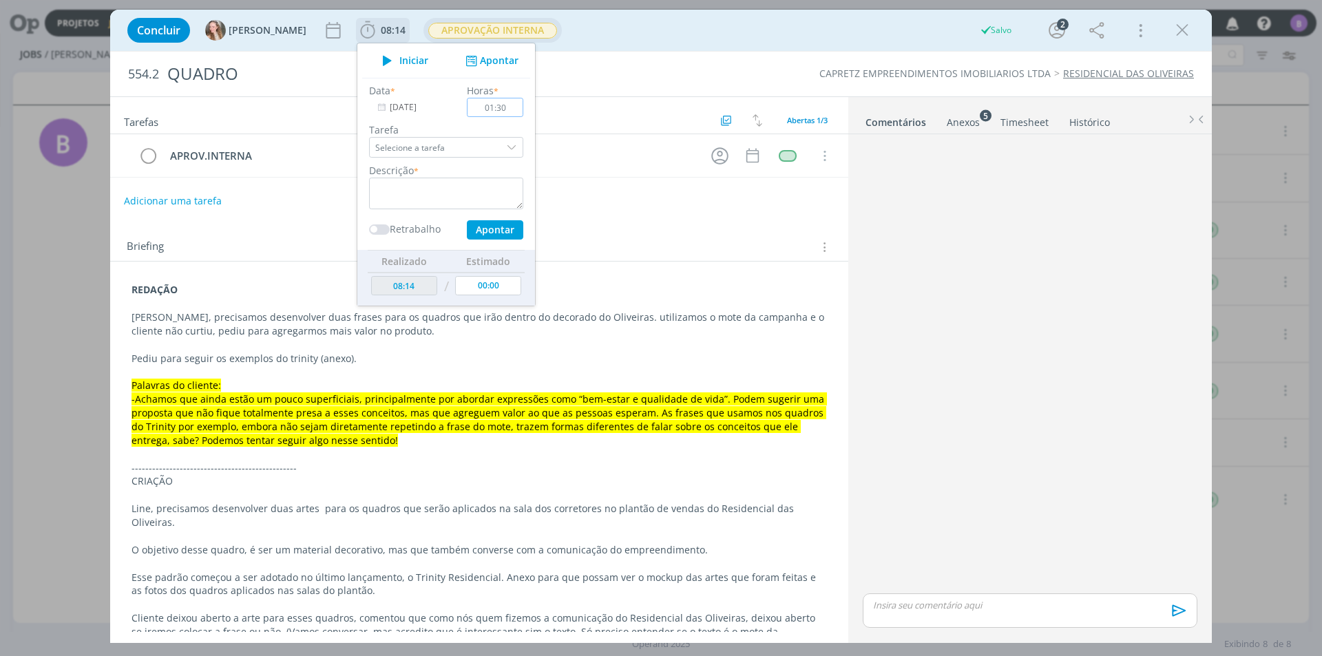
type input "01:30"
click at [430, 190] on textarea "dialog" at bounding box center [446, 194] width 154 height 32
type textarea "Timesheet"
click at [467, 224] on button "Apontar" at bounding box center [495, 229] width 56 height 19
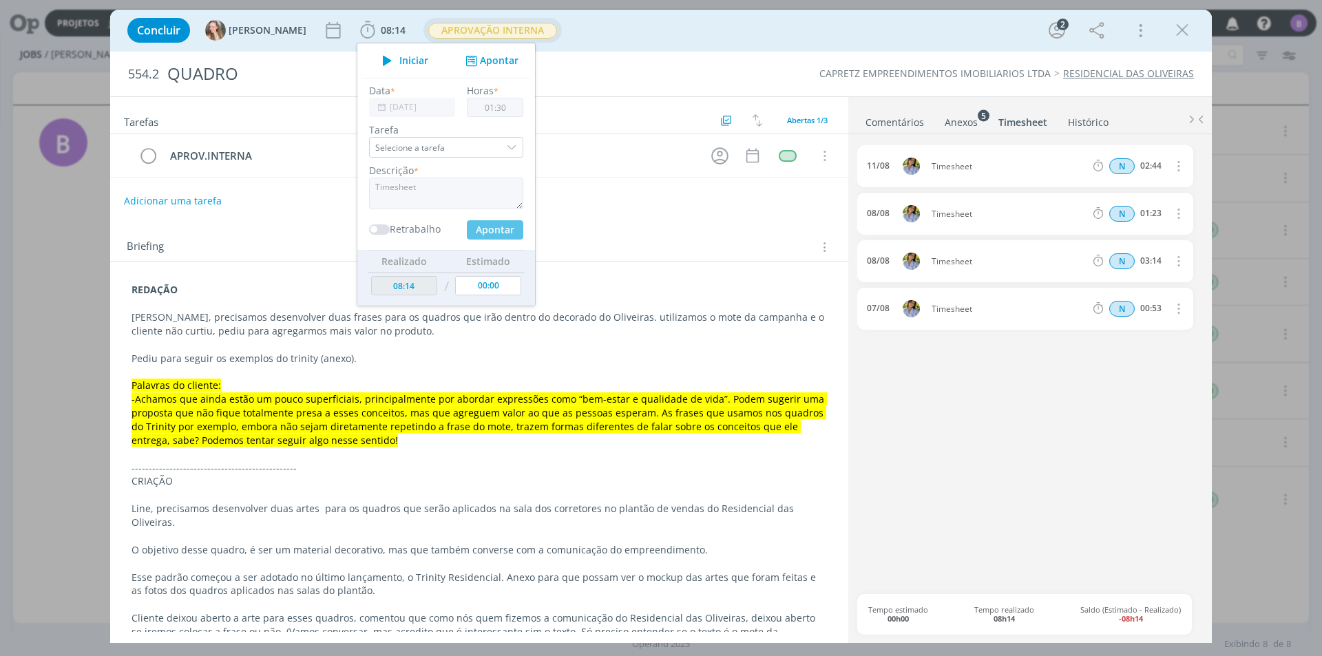
type input "09:44"
type input "00:00"
click at [901, 120] on link "Comentários" at bounding box center [895, 119] width 60 height 20
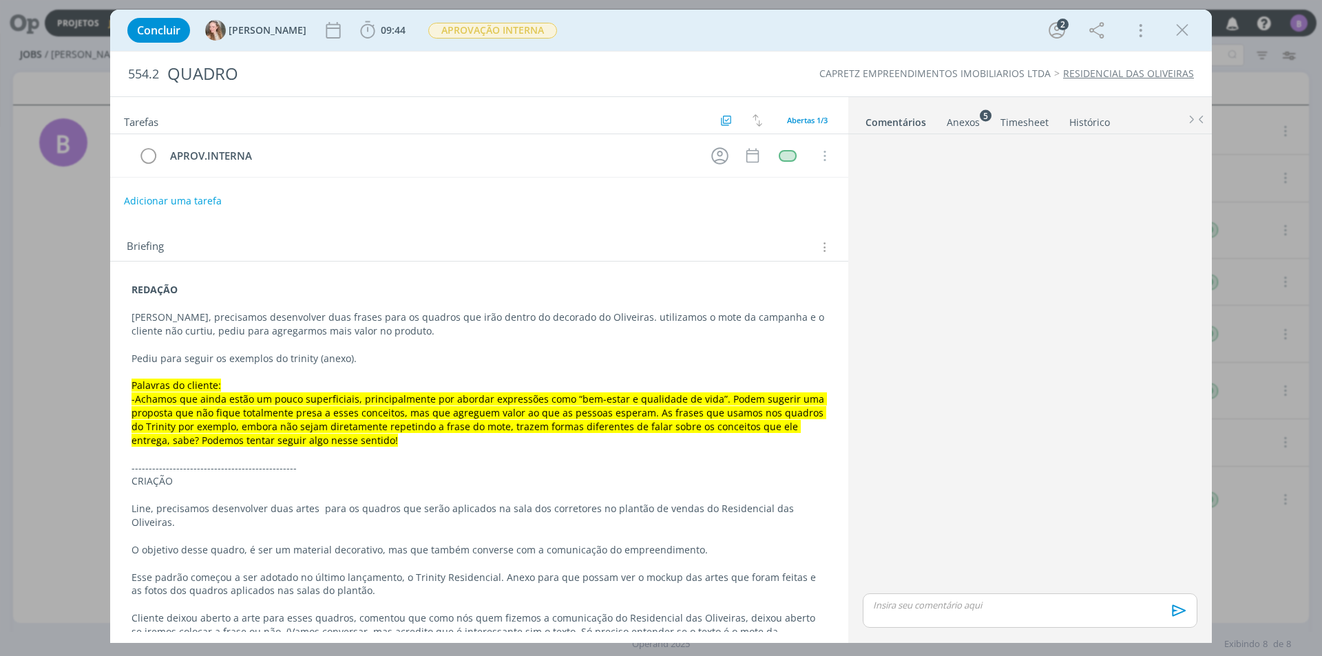
click at [956, 614] on div "dialog" at bounding box center [1030, 610] width 335 height 34
click at [940, 612] on icon "dialog" at bounding box center [935, 615] width 11 height 11
type input "[URL][DOMAIN_NAME]"
click at [1095, 551] on link "dialog" at bounding box center [1094, 553] width 36 height 12
click at [1057, 585] on p "[URL][DOMAIN_NAME]" at bounding box center [1030, 579] width 313 height 12
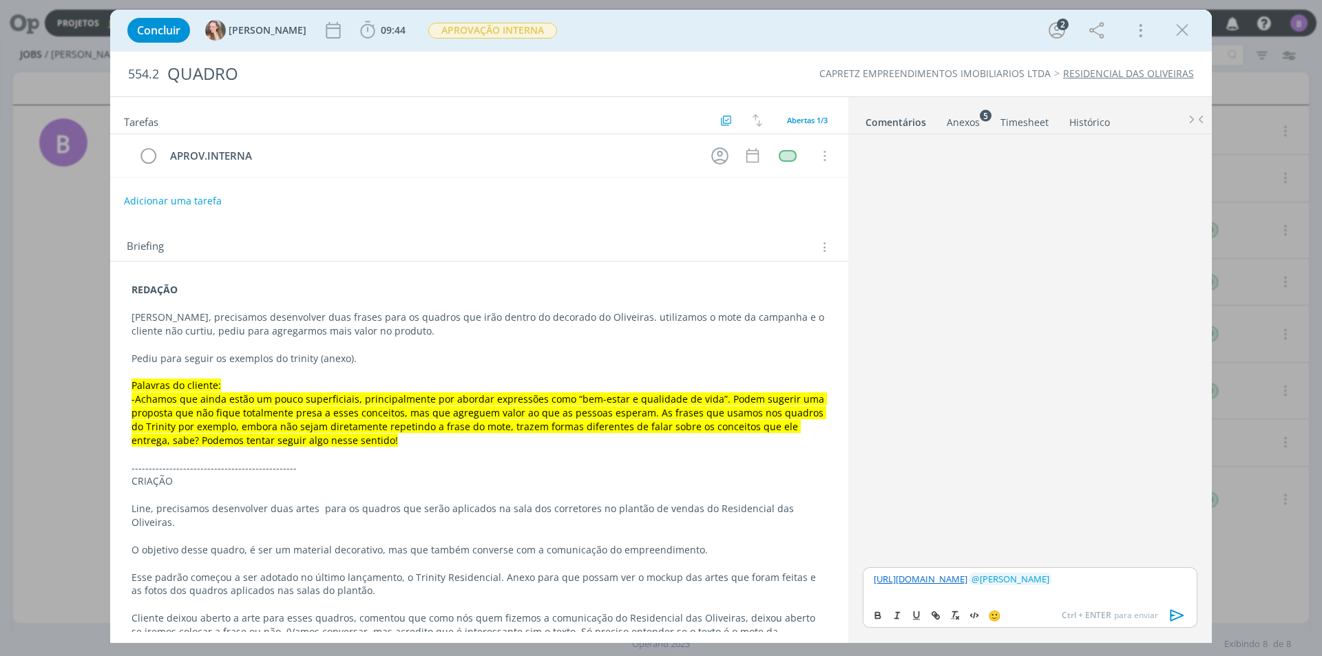
click at [1180, 614] on icon "dialog" at bounding box center [1177, 615] width 14 height 12
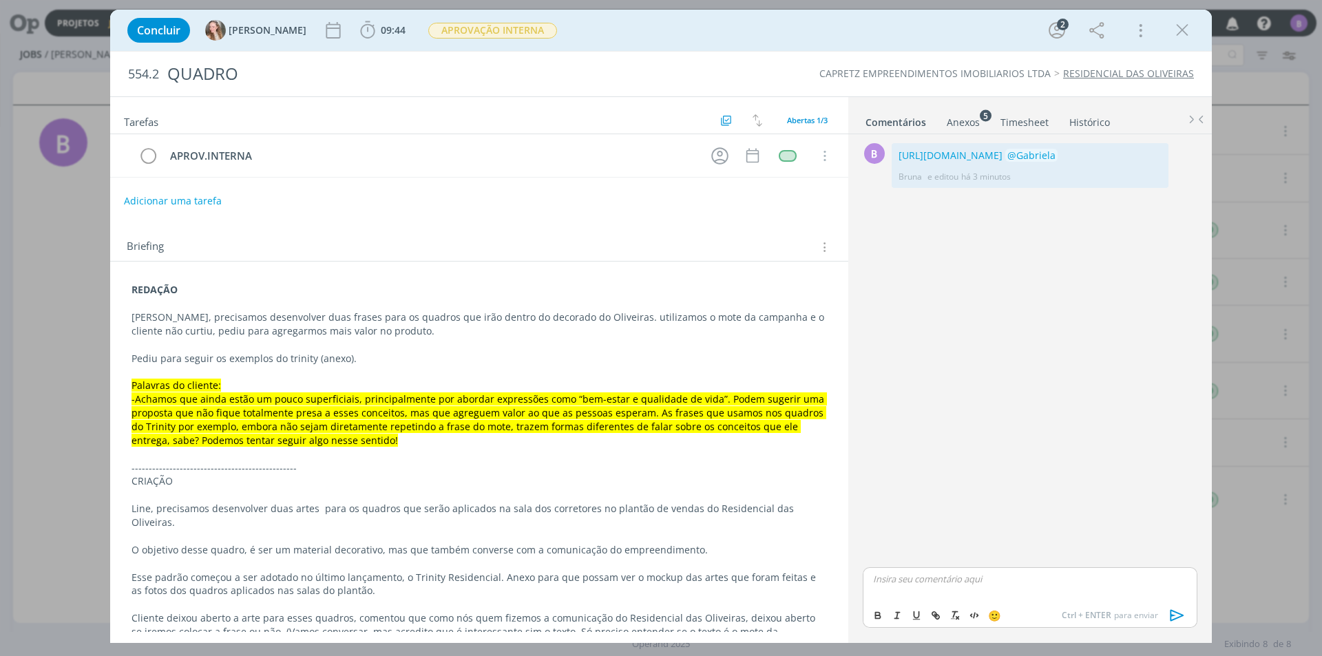
click at [1022, 118] on link "Timesheet" at bounding box center [1025, 119] width 50 height 20
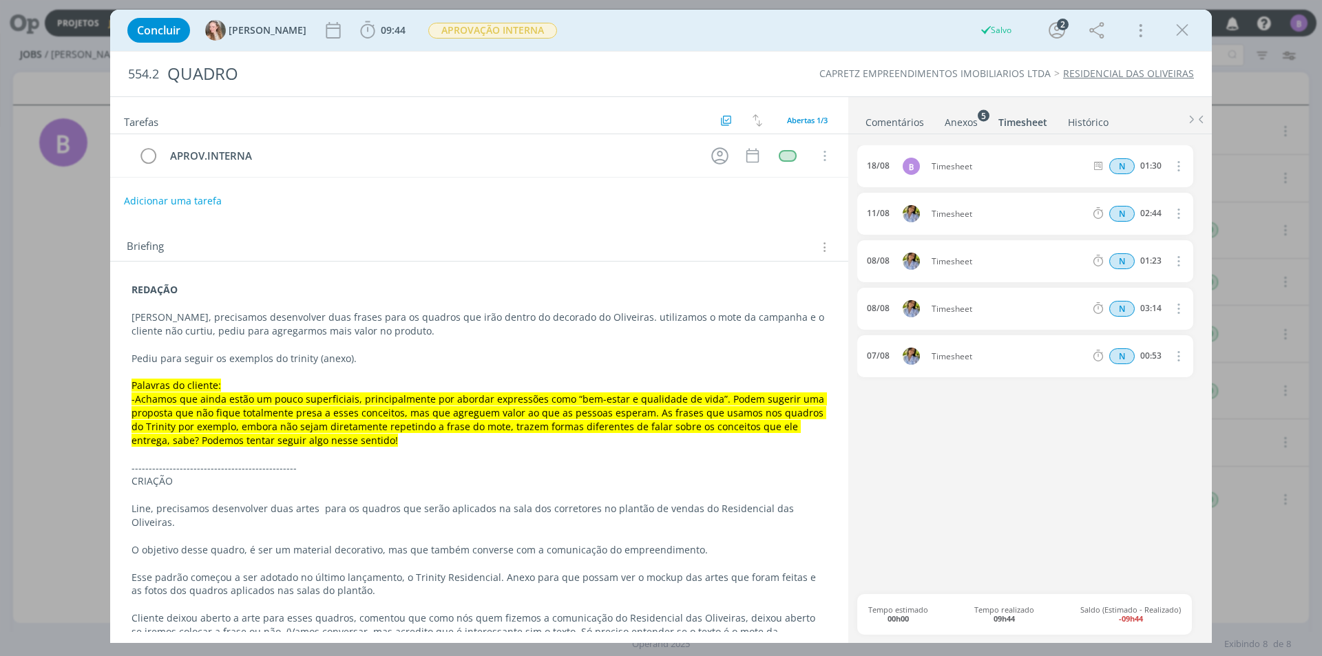
click at [883, 123] on link "Comentários" at bounding box center [895, 119] width 60 height 20
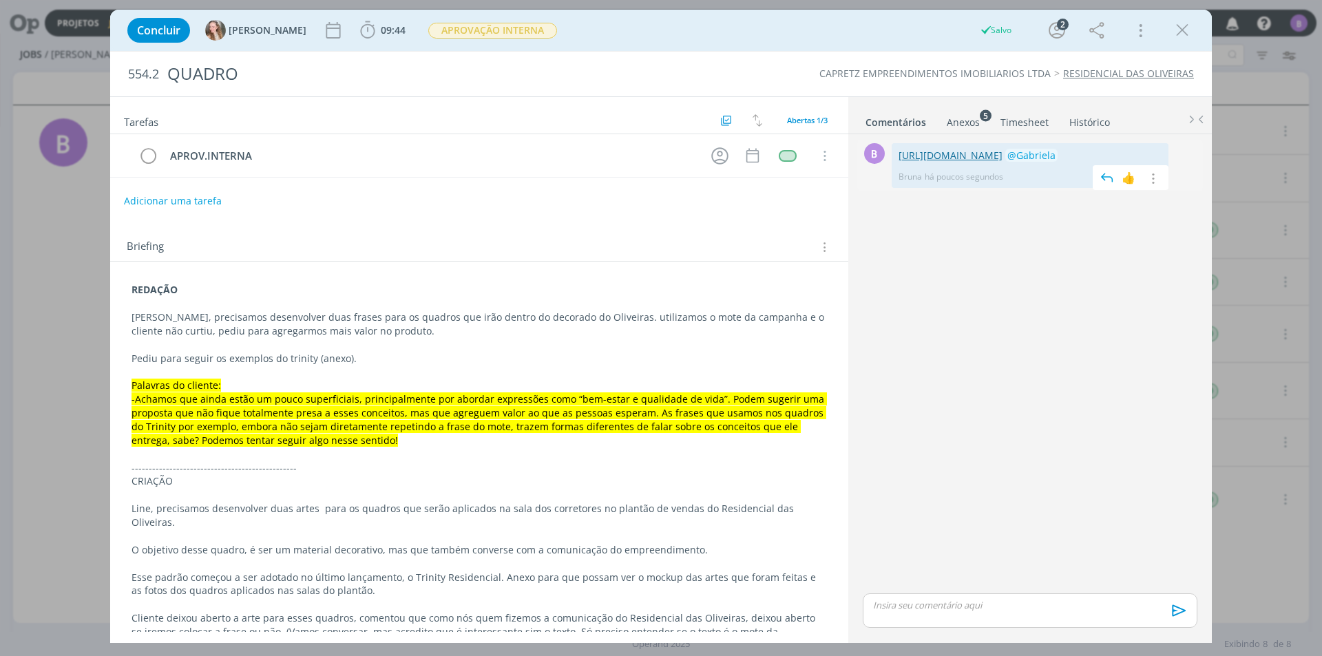
click at [960, 162] on link "[URL][DOMAIN_NAME]" at bounding box center [950, 155] width 104 height 13
click at [1176, 30] on icon "dialog" at bounding box center [1182, 30] width 21 height 21
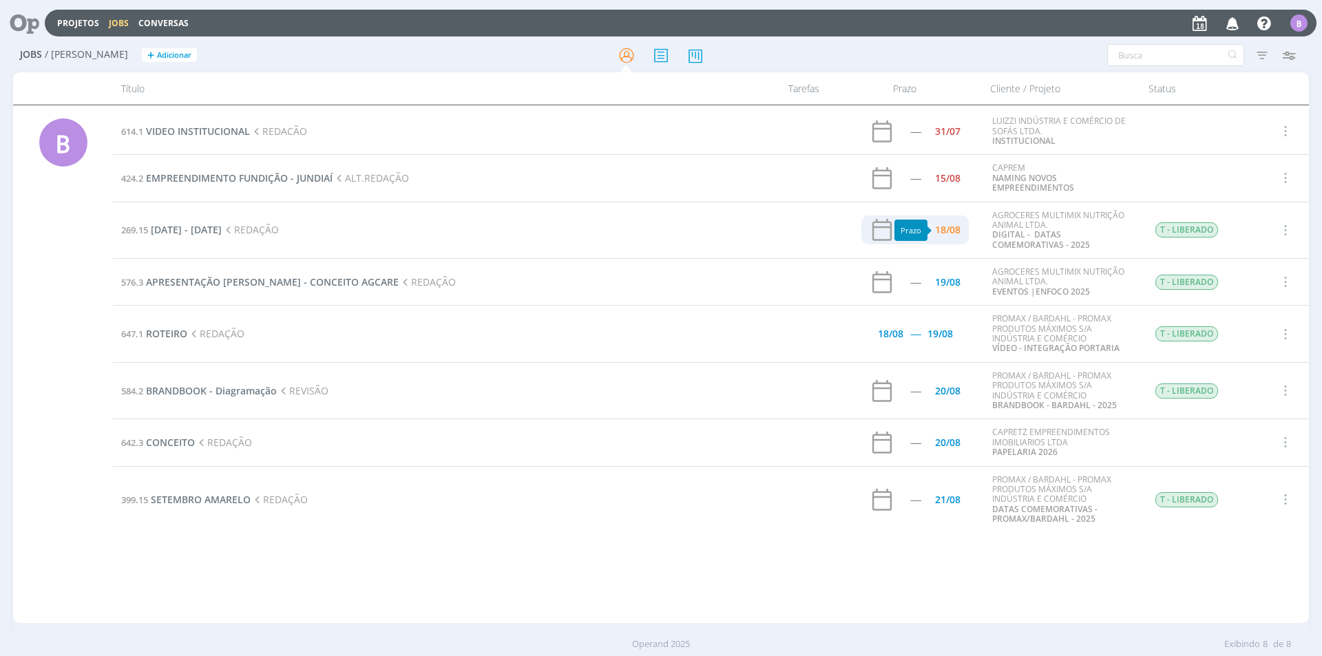
click at [949, 238] on div "18/08" at bounding box center [947, 230] width 25 height 28
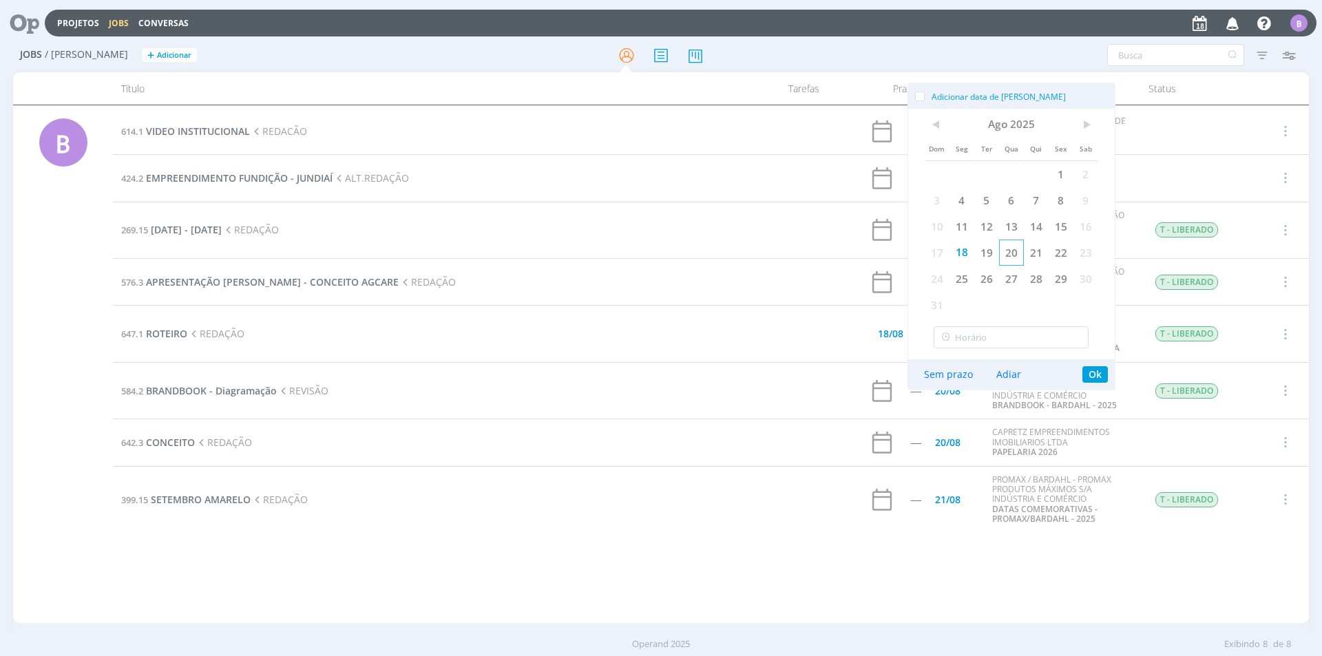
click at [1008, 253] on span "20" at bounding box center [1011, 253] width 25 height 26
click at [1084, 379] on button "Ok" at bounding box center [1094, 374] width 25 height 17
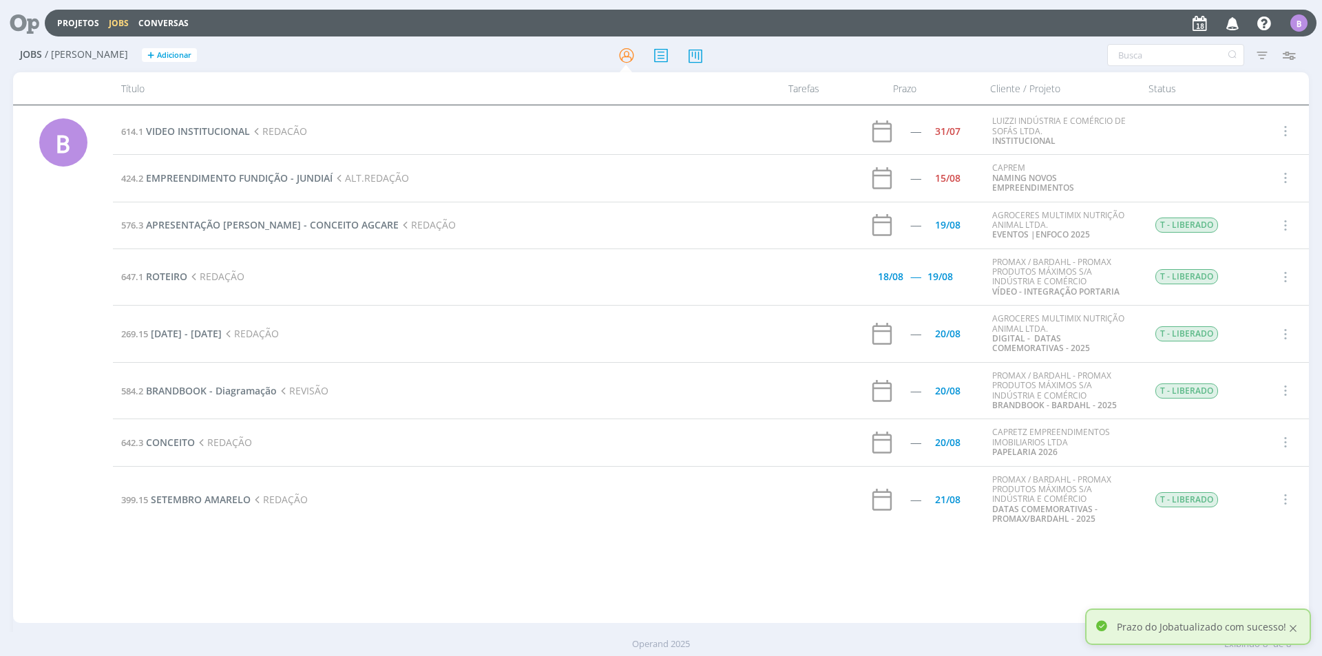
click at [1296, 630] on div at bounding box center [1293, 628] width 12 height 12
click at [284, 180] on span "EMPREENDIMENTO FUNDIÇÃO - JUNDIAÍ" at bounding box center [239, 177] width 187 height 13
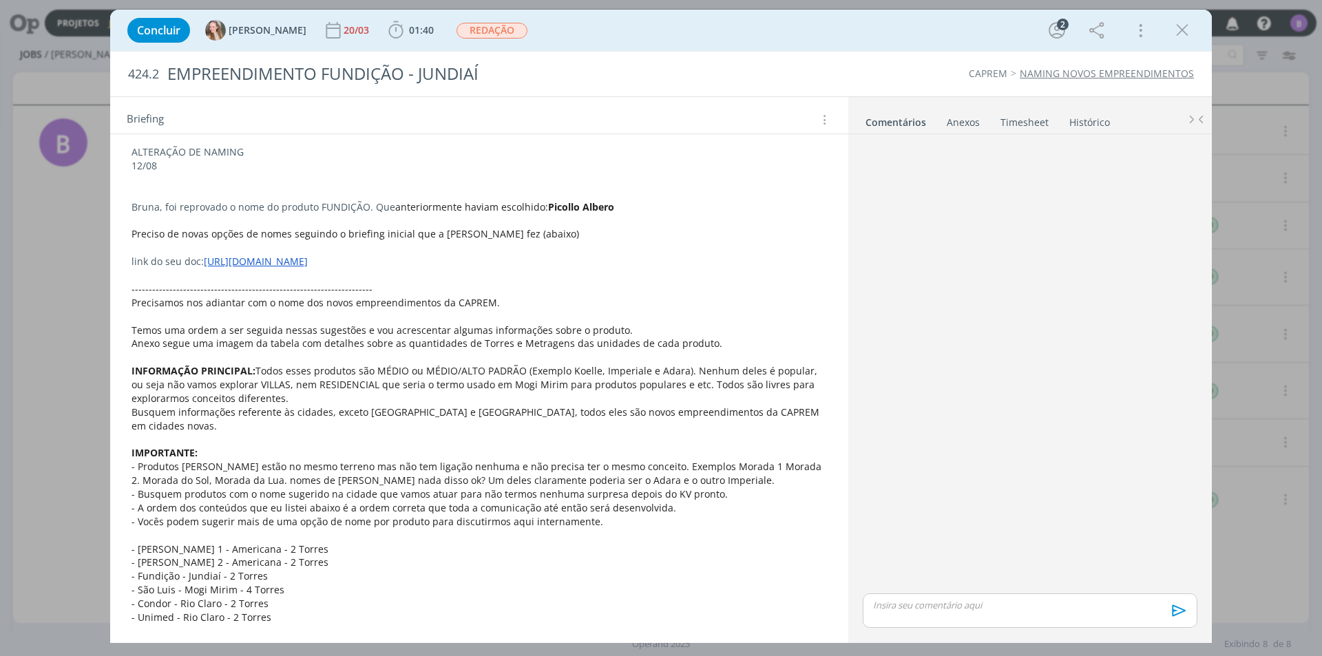
scroll to position [195, 0]
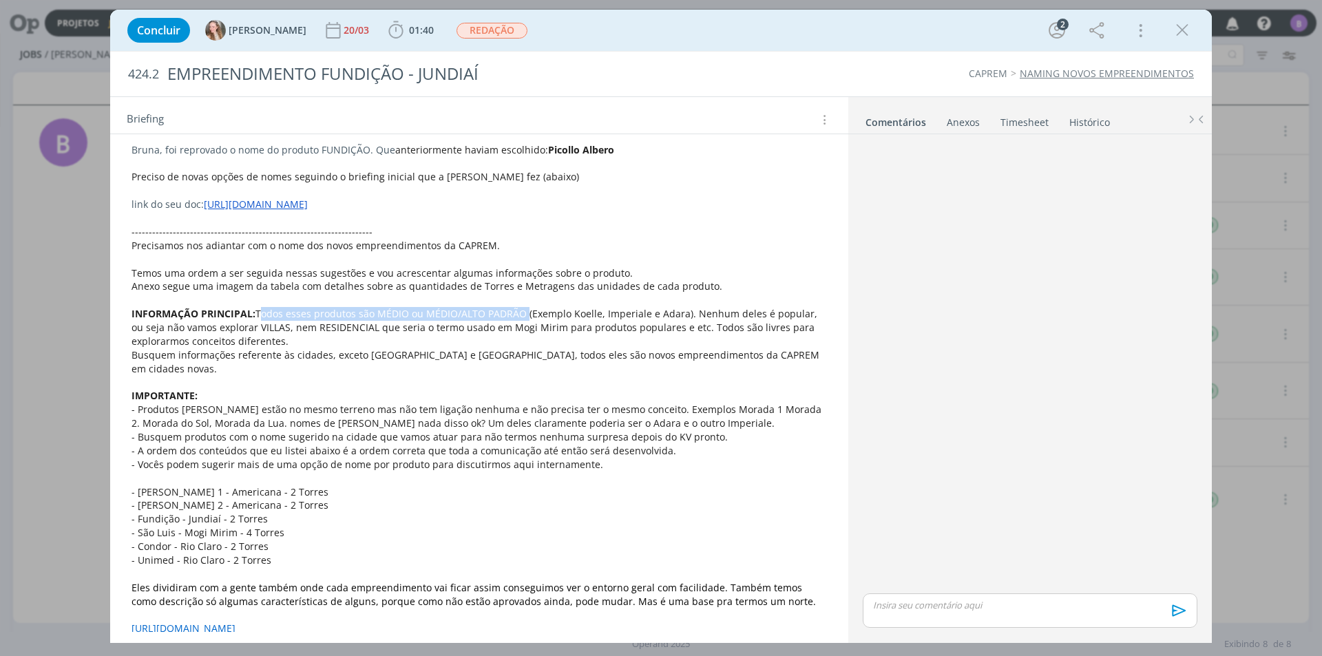
drag, startPoint x: 262, startPoint y: 315, endPoint x: 521, endPoint y: 315, distance: 259.6
click at [521, 315] on span "Todos esses produtos são MÉDIO ou MÉDIO/ALTO PADRÃO (Exemplo Koelle, Imperiale …" at bounding box center [476, 327] width 688 height 41
copy span "Todos esses produtos são MÉDIO ou MÉDIO/ALTO PADRÃO"
click at [684, 268] on p "Temos uma ordem a ser seguida nessas sugestões e vou acrescentar algumas inform…" at bounding box center [479, 273] width 695 height 14
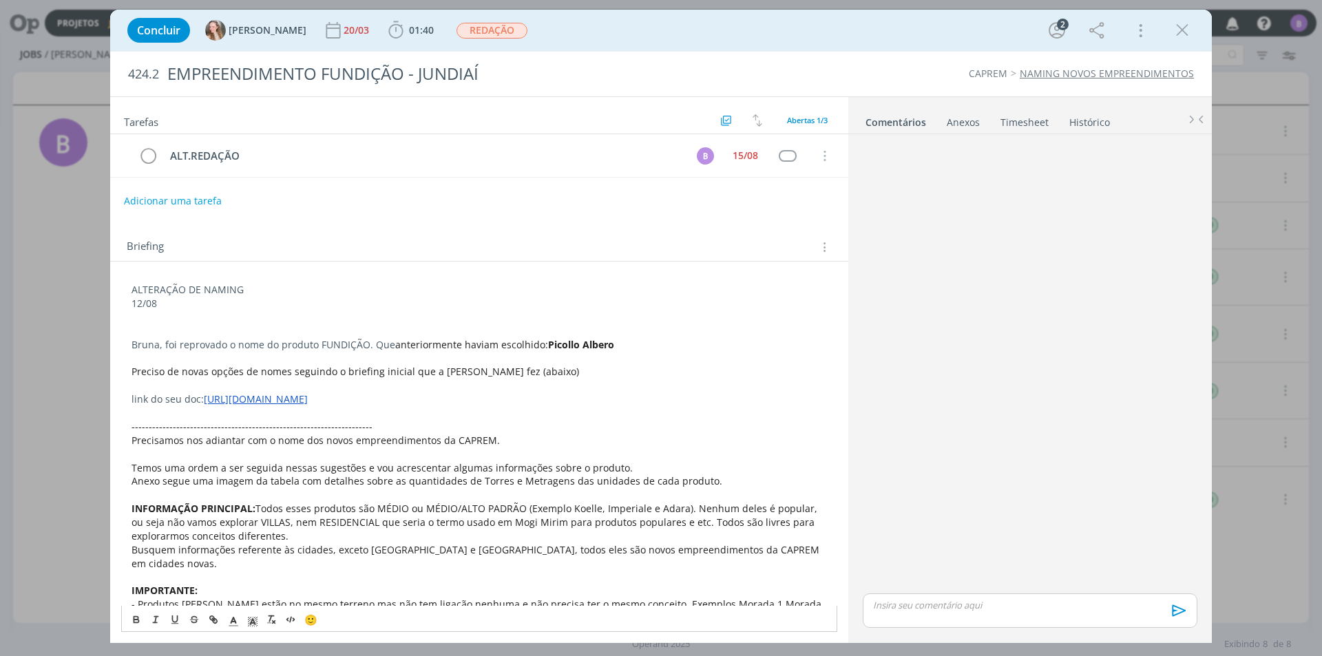
click at [176, 114] on h2 "Tarefas" at bounding box center [420, 121] width 593 height 18
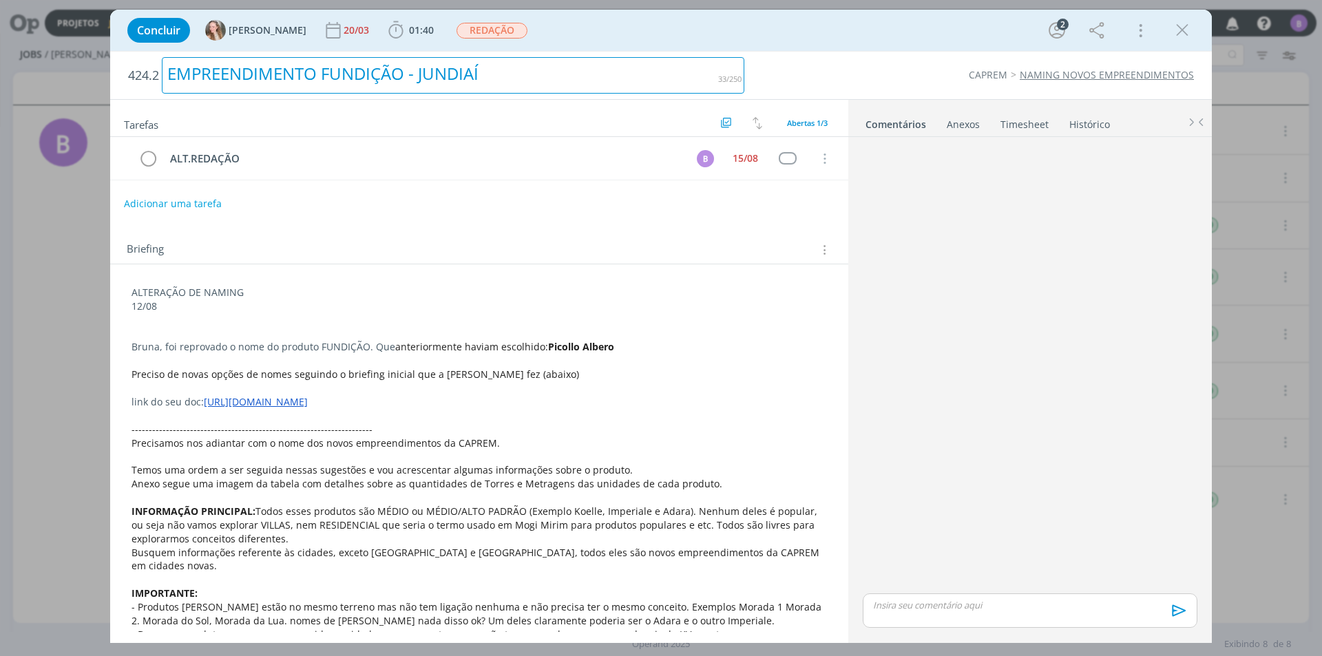
click at [189, 90] on div "EMPREENDIMENTO FUNDIÇÃO - JUNDIAÍ" at bounding box center [453, 75] width 582 height 36
click at [201, 98] on h2 "424.2 EMPREENDIMENTO FUNDIÇÃO - JUNDIAÍ" at bounding box center [436, 76] width 616 height 48
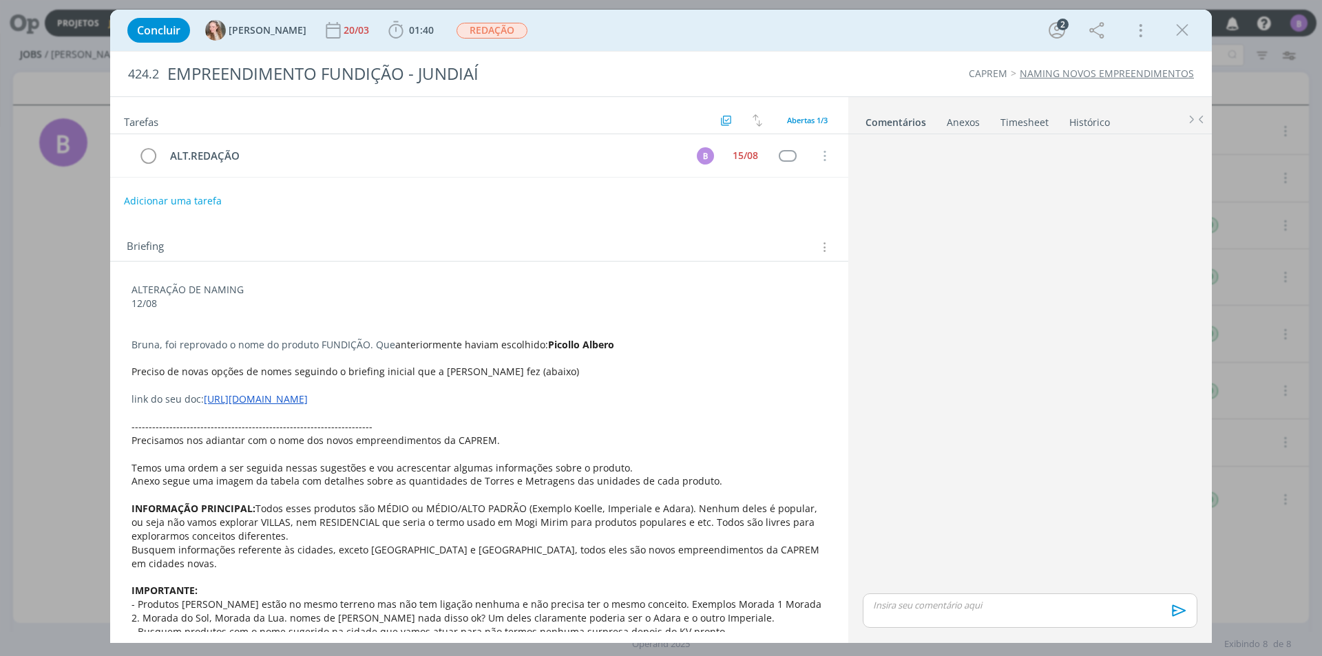
click at [540, 43] on div "Concluir [PERSON_NAME] [DATE] 01:40 Iniciar Apontar Data * [DATE] Horas * 00:00…" at bounding box center [660, 30] width 1081 height 33
click at [1187, 30] on icon "dialog" at bounding box center [1182, 30] width 21 height 21
